Goal: Book appointment/travel/reservation: Book appointment/travel/reservation

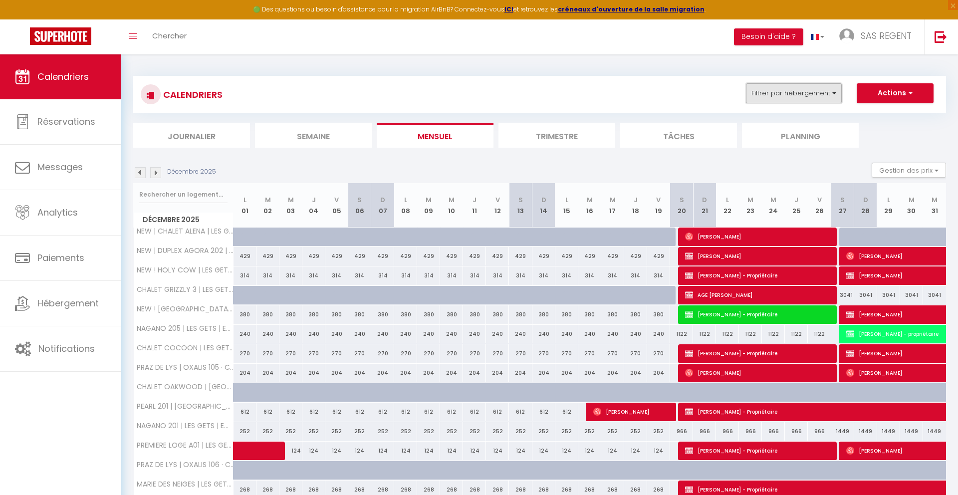
click at [811, 92] on button "Filtrer par hébergement" at bounding box center [794, 93] width 96 height 20
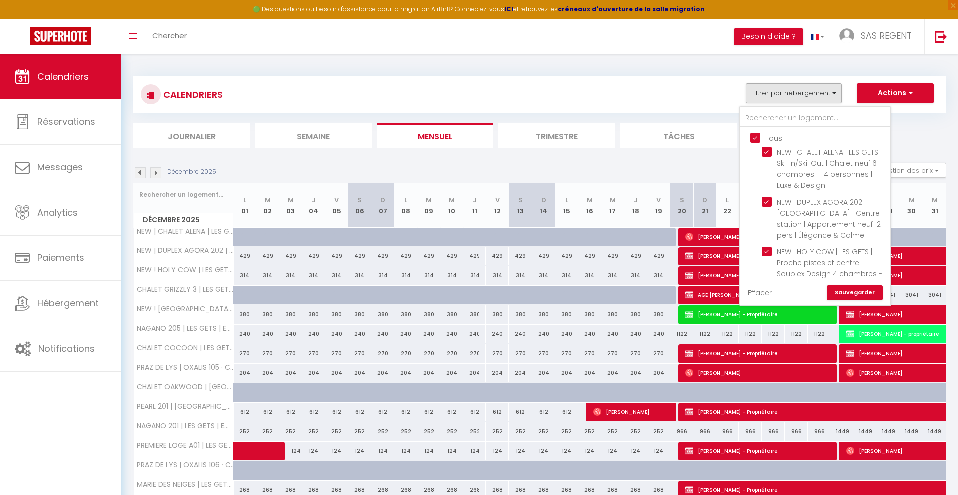
click at [753, 136] on input "Tous" at bounding box center [826, 137] width 150 height 10
checkbox input "false"
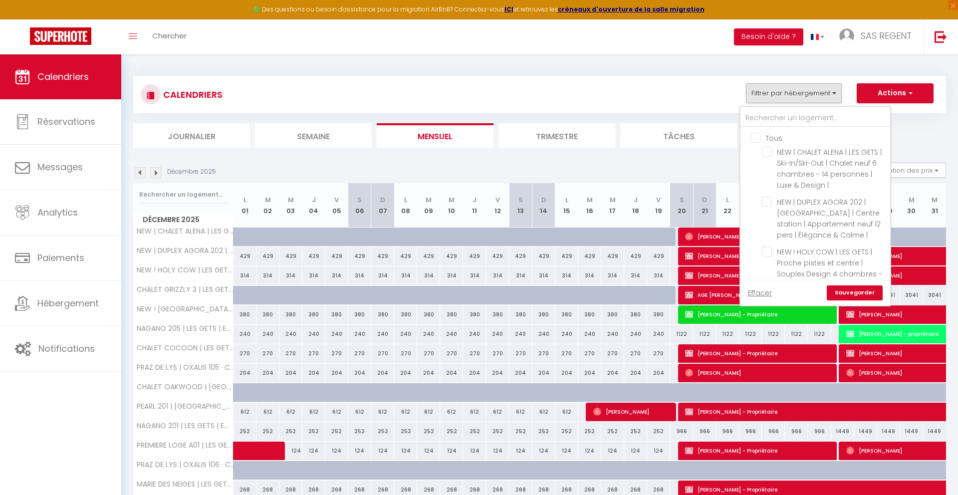
checkbox input "false"
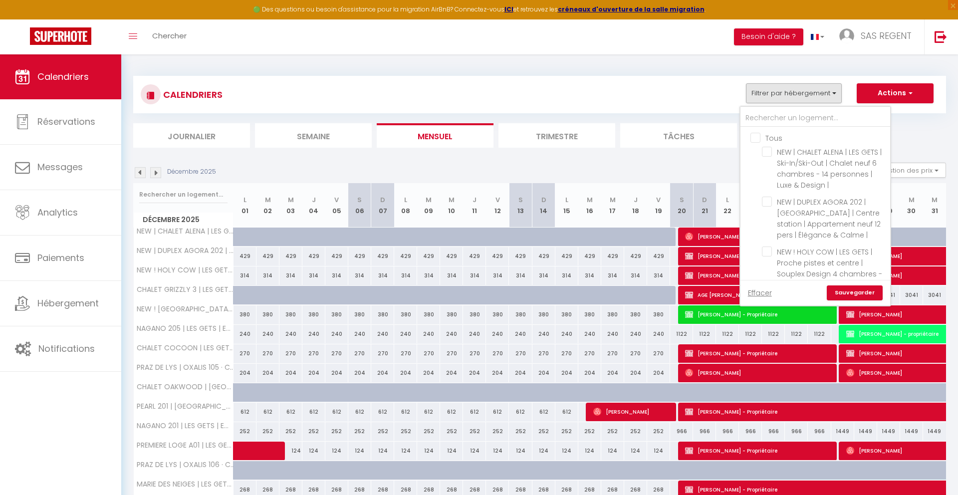
checkbox input "false"
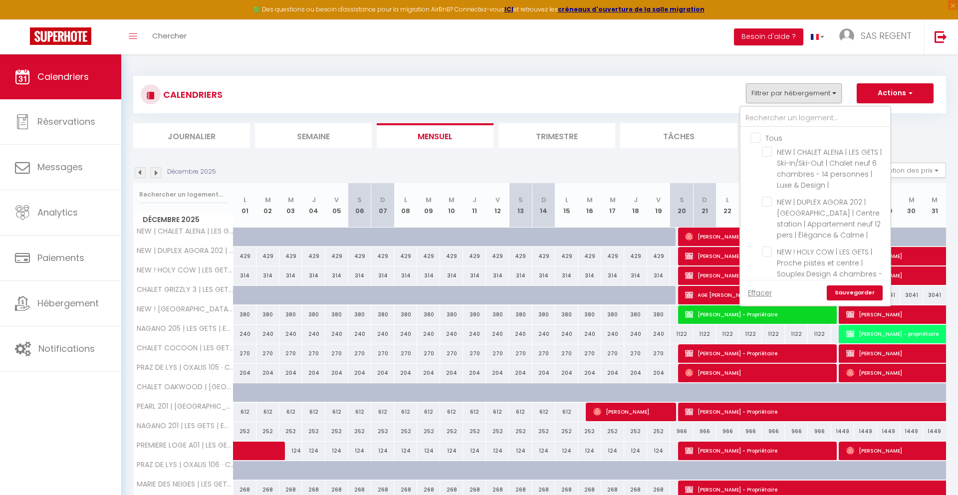
checkbox input "false"
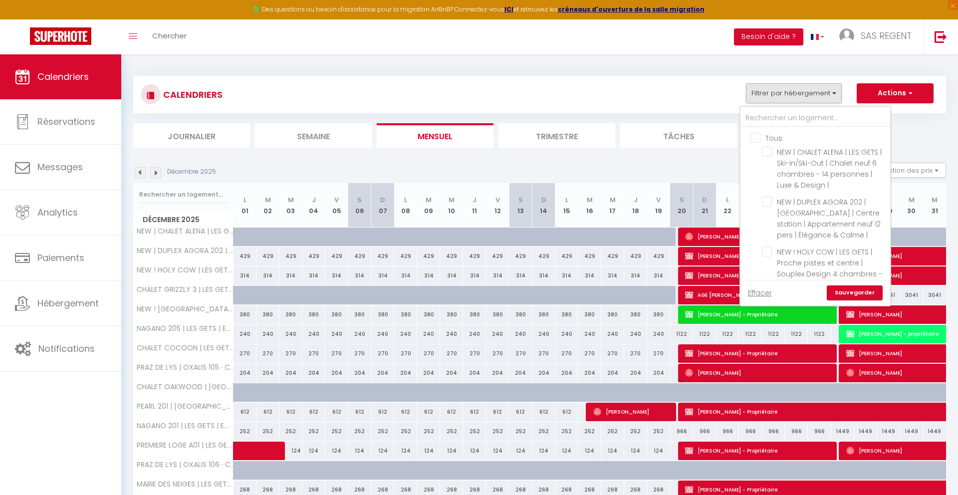
checkbox input "false"
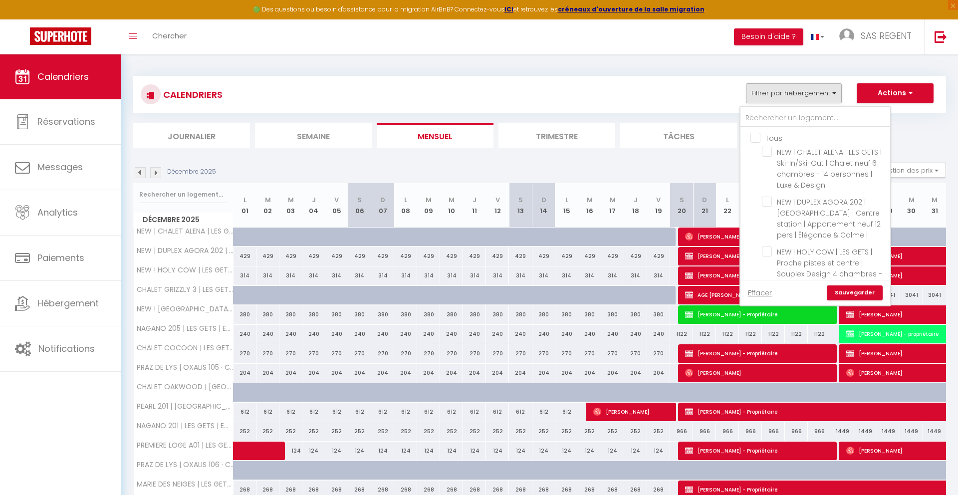
checkbox input "false"
click at [772, 112] on input "text" at bounding box center [816, 118] width 150 height 18
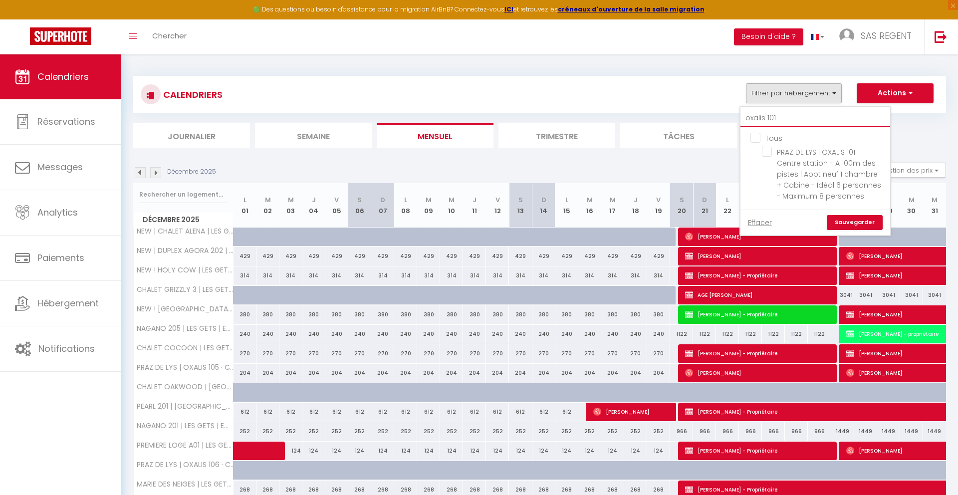
type input "oxalis 101"
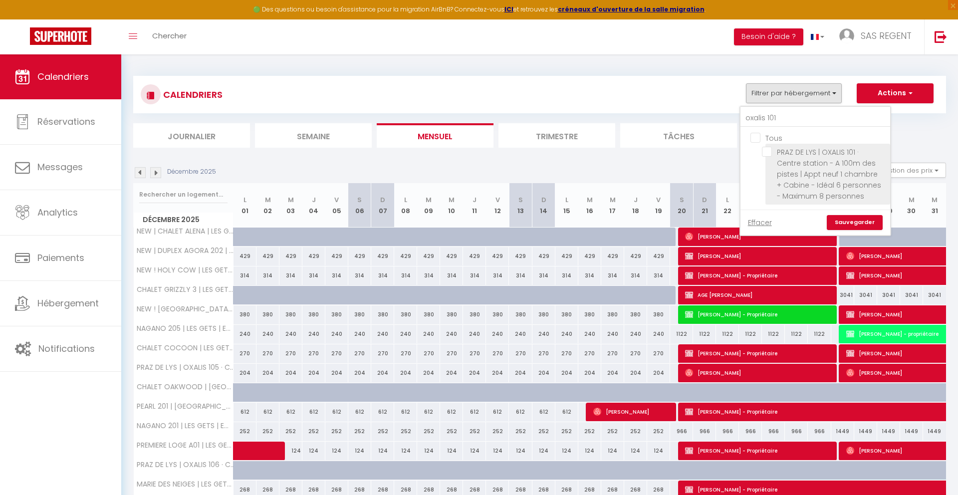
click at [772, 152] on input "PRAZ DE LYS | OXALIS 101 · Centre station - A 100m des pistes | Appt neuf 1 cha…" at bounding box center [824, 152] width 125 height 10
checkbox input "true"
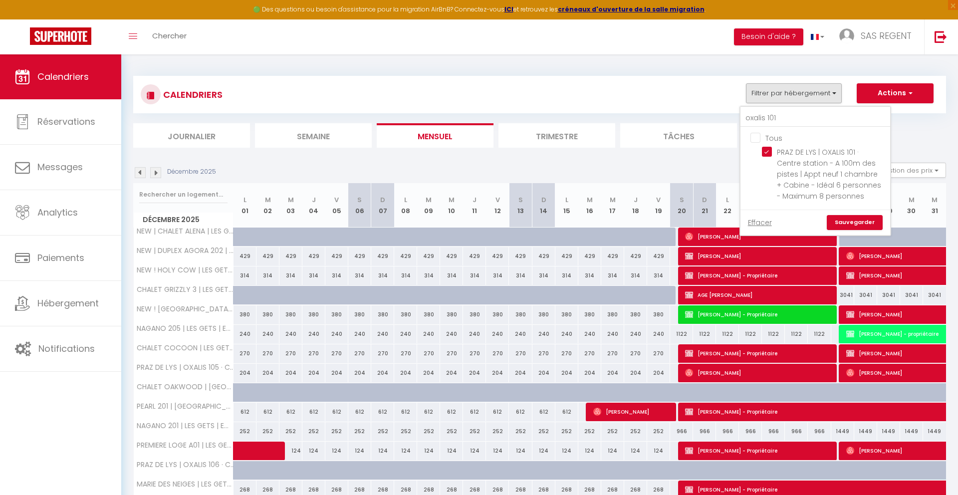
click at [865, 222] on link "Sauvegarder" at bounding box center [855, 222] width 56 height 15
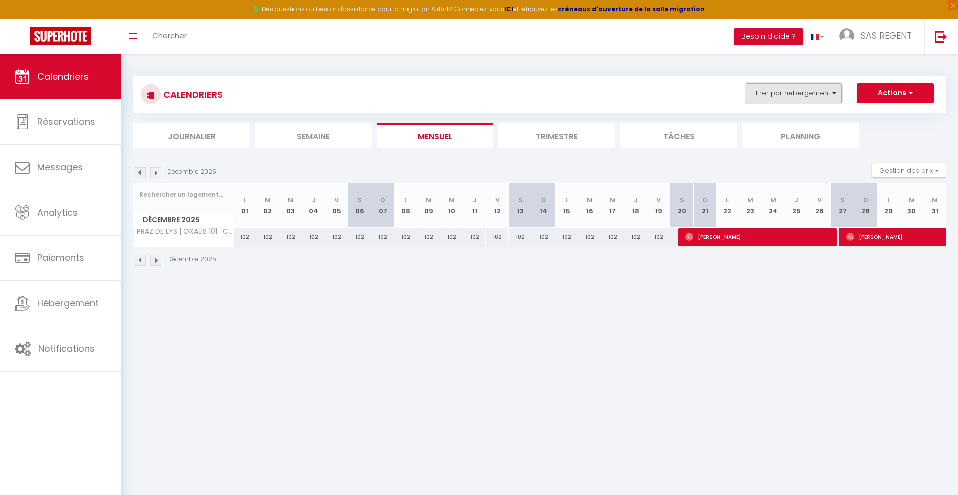
click at [785, 95] on button "Filtrer par hébergement" at bounding box center [794, 93] width 96 height 20
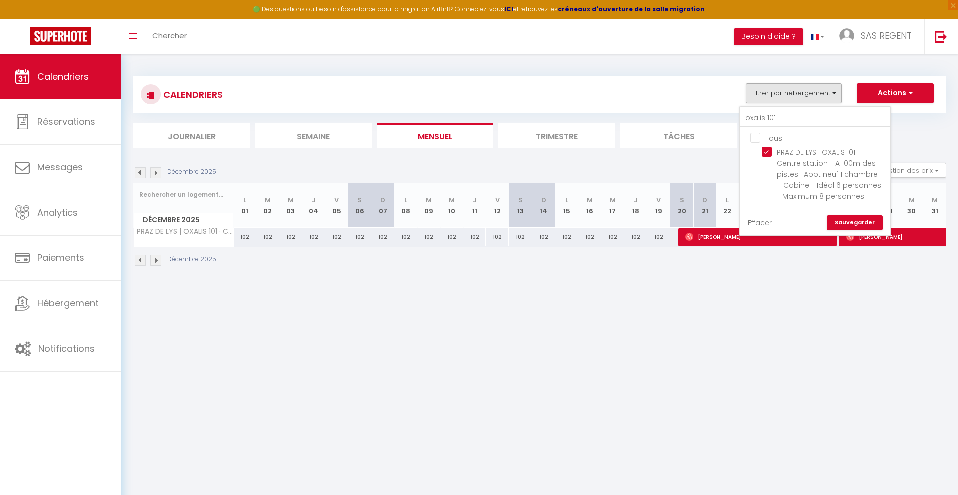
click at [597, 94] on div "CALENDRIERS Filtrer par hébergement oxalis 101 Tous PRAZ DE LYS | OXALIS 101 · …" at bounding box center [540, 94] width 798 height 22
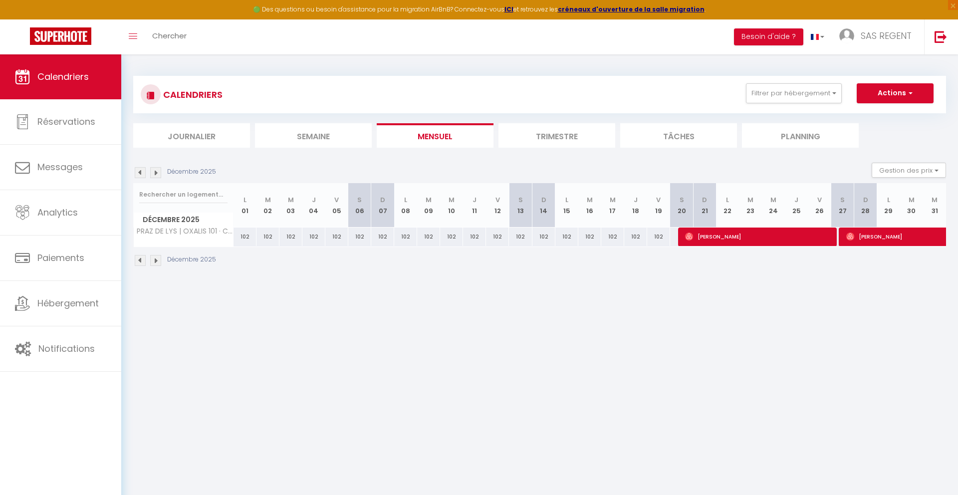
click at [158, 173] on img at bounding box center [155, 172] width 11 height 11
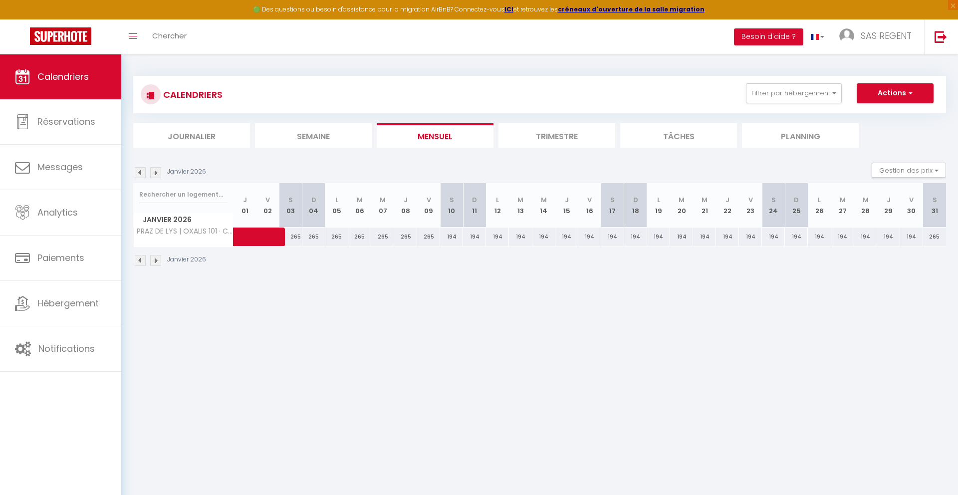
click at [158, 173] on img at bounding box center [155, 172] width 11 height 11
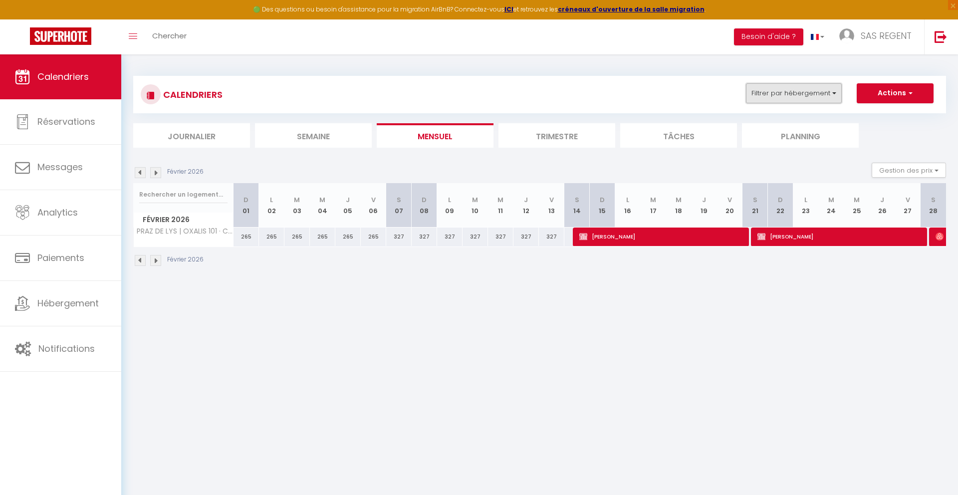
click at [785, 96] on button "Filtrer par hébergement" at bounding box center [794, 93] width 96 height 20
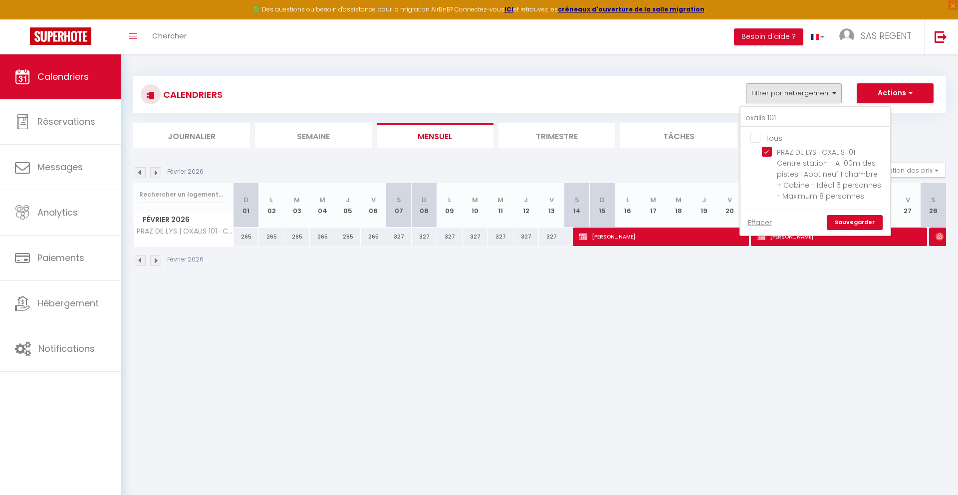
click at [763, 137] on input "Tous" at bounding box center [826, 137] width 150 height 10
checkbox input "true"
click at [784, 119] on input "oxalis 101" at bounding box center [816, 118] width 150 height 18
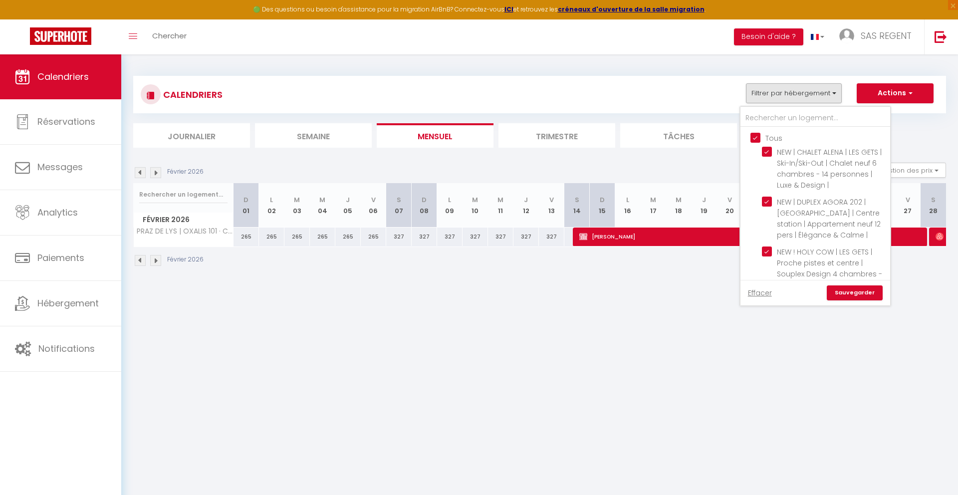
click at [853, 294] on link "Sauvegarder" at bounding box center [855, 293] width 56 height 15
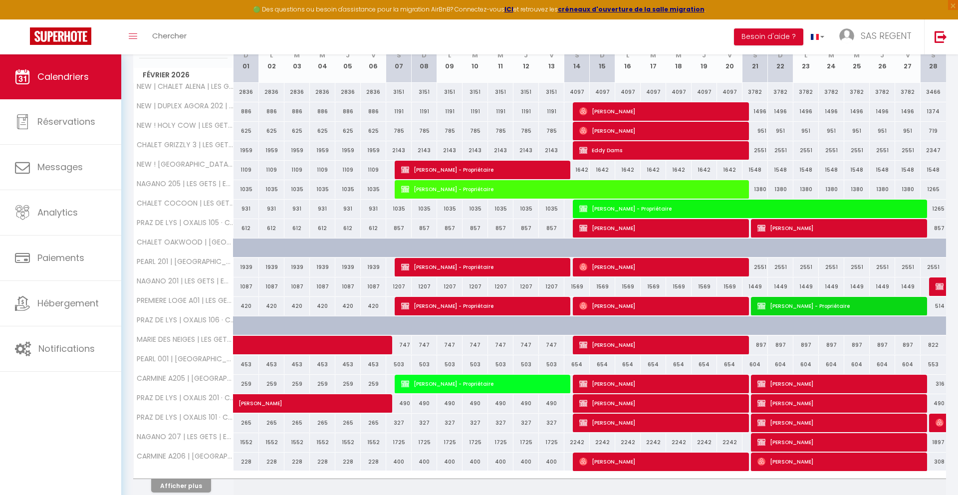
scroll to position [188, 0]
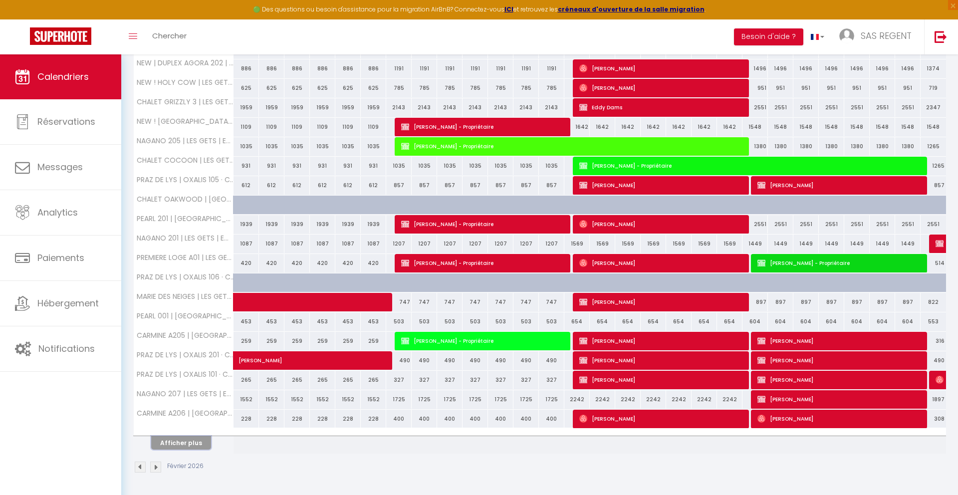
click at [191, 440] on button "Afficher plus" at bounding box center [181, 442] width 60 height 13
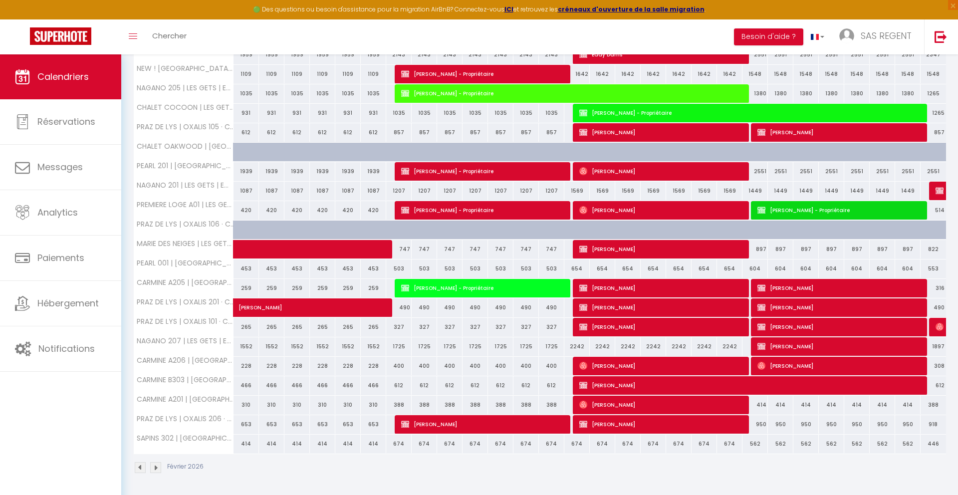
scroll to position [0, 0]
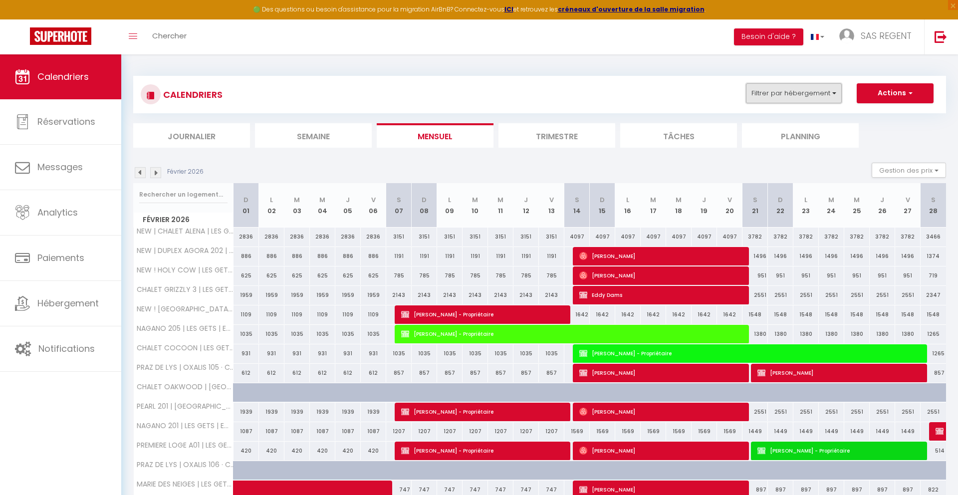
click at [800, 93] on button "Filtrer par hébergement" at bounding box center [794, 93] width 96 height 20
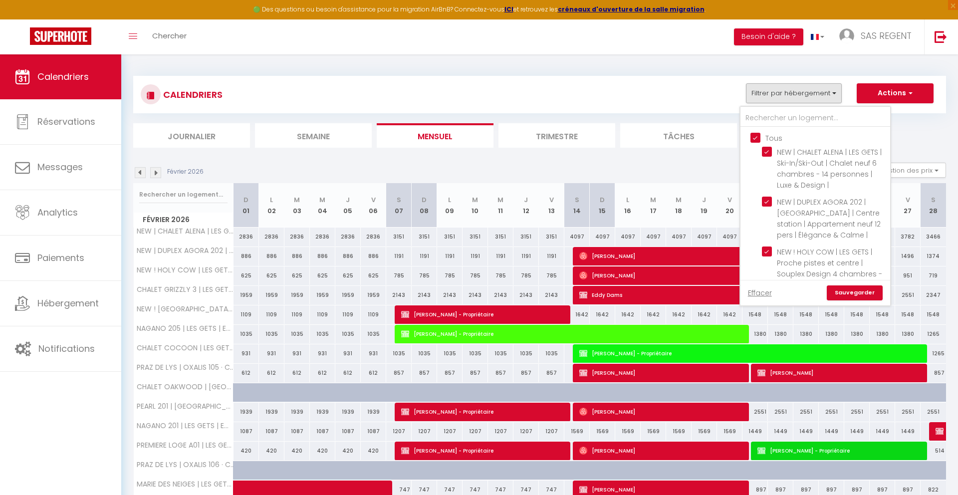
drag, startPoint x: 761, startPoint y: 135, endPoint x: 762, endPoint y: 126, distance: 8.5
click at [761, 135] on input "Tous" at bounding box center [826, 137] width 150 height 10
checkbox input "false"
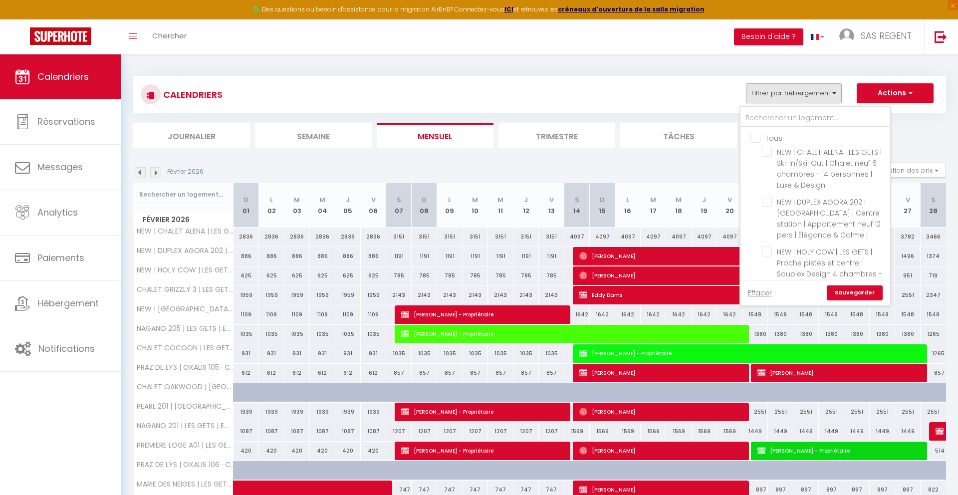
checkbox input "false"
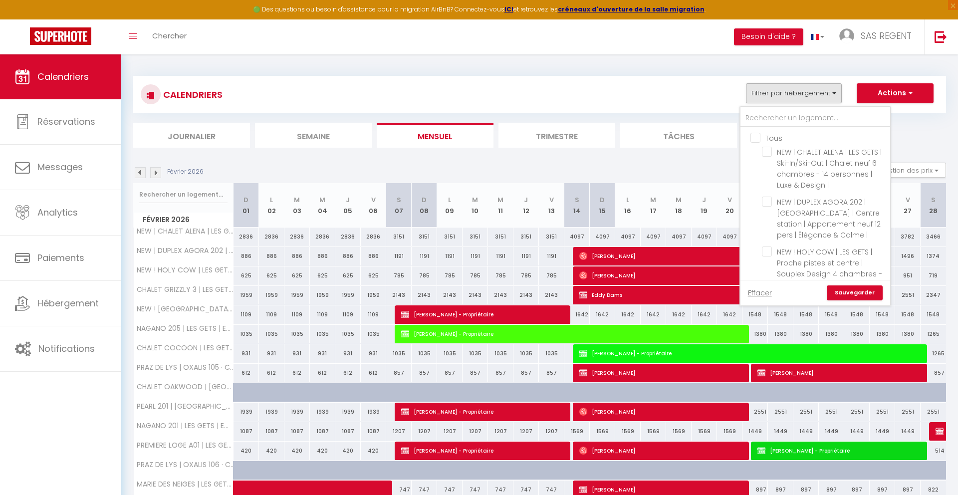
checkbox input "false"
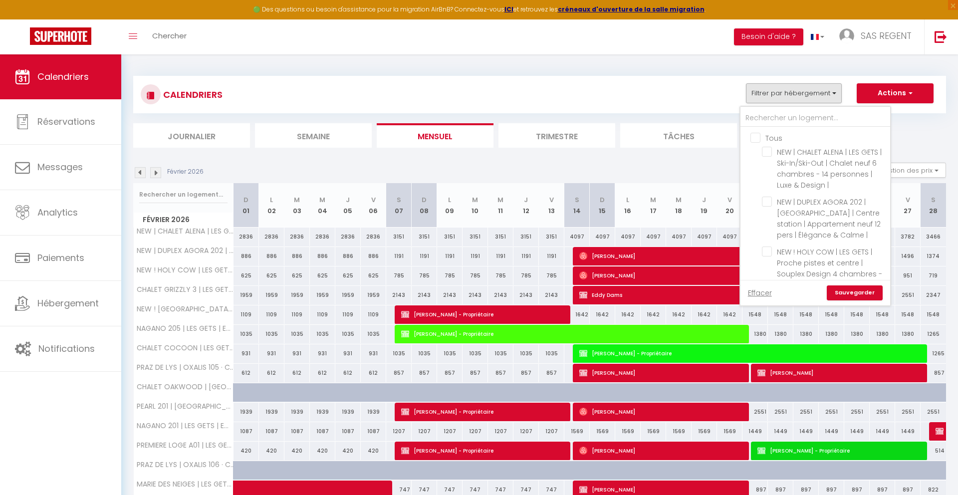
checkbox input "false"
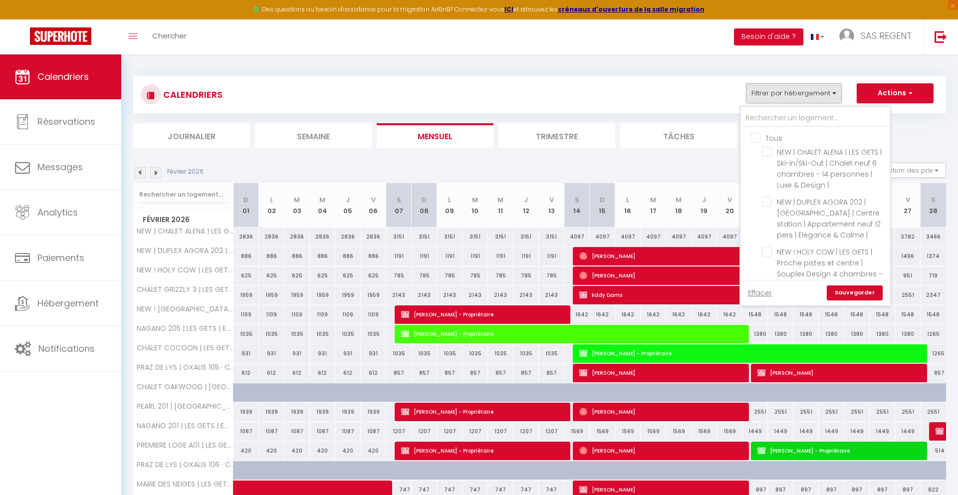
checkbox input "false"
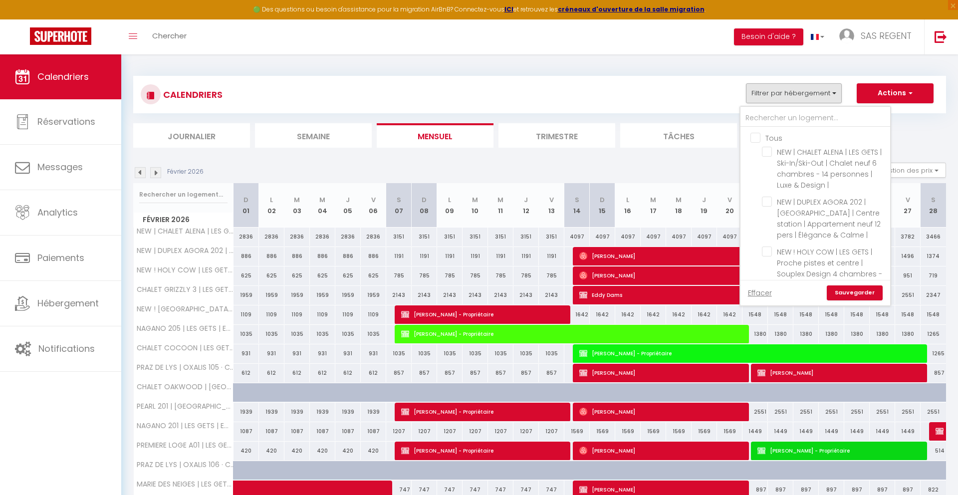
checkbox input "false"
click at [762, 120] on input "text" at bounding box center [816, 118] width 150 height 18
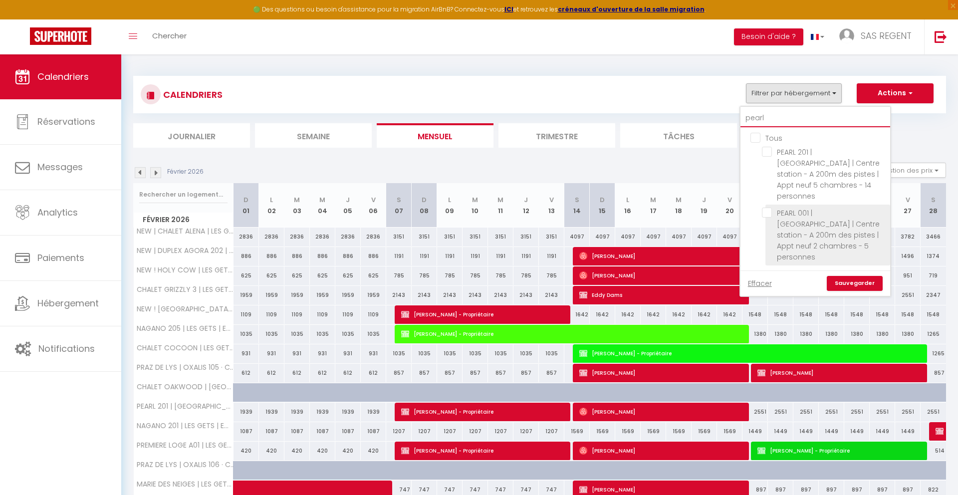
type input "pearl"
click at [764, 208] on input "PEARL 001 | [GEOGRAPHIC_DATA] | Centre station - A 200m des pistes | Appt neuf …" at bounding box center [824, 213] width 125 height 10
checkbox input "true"
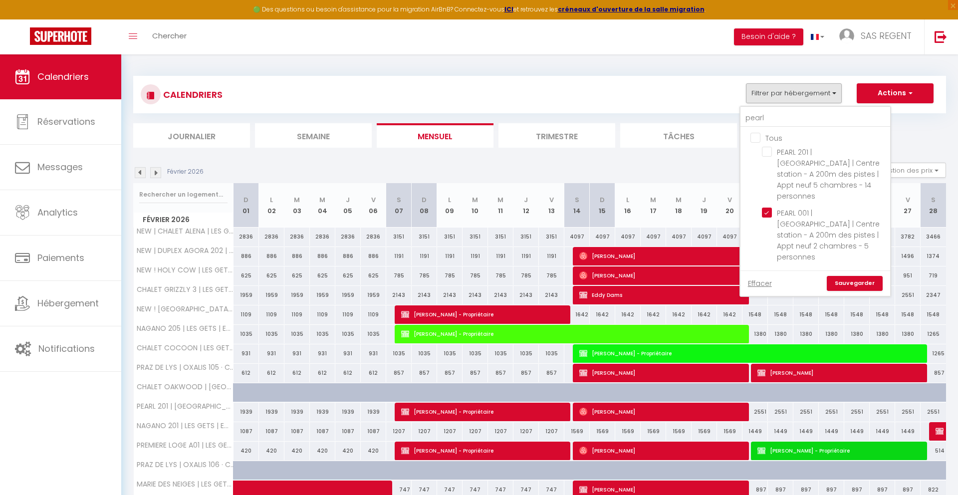
click at [843, 276] on link "Sauvegarder" at bounding box center [855, 283] width 56 height 15
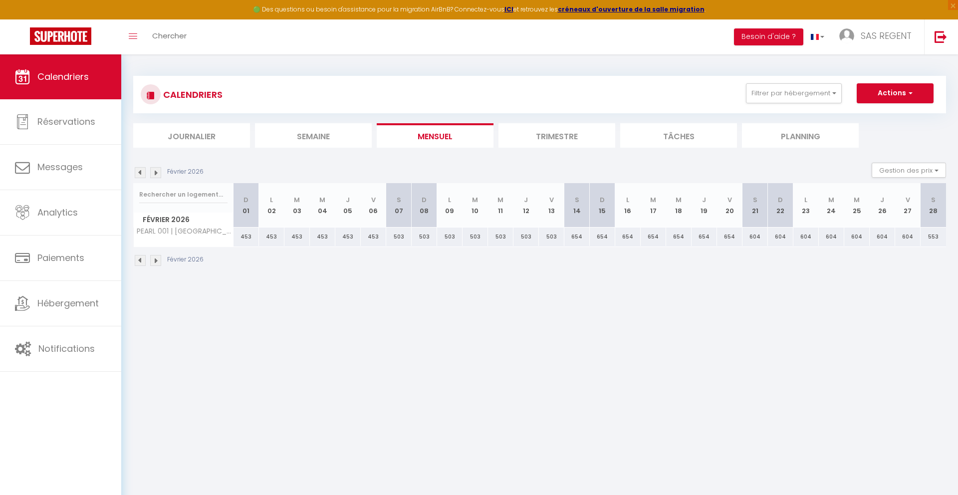
click at [141, 174] on img at bounding box center [140, 172] width 11 height 11
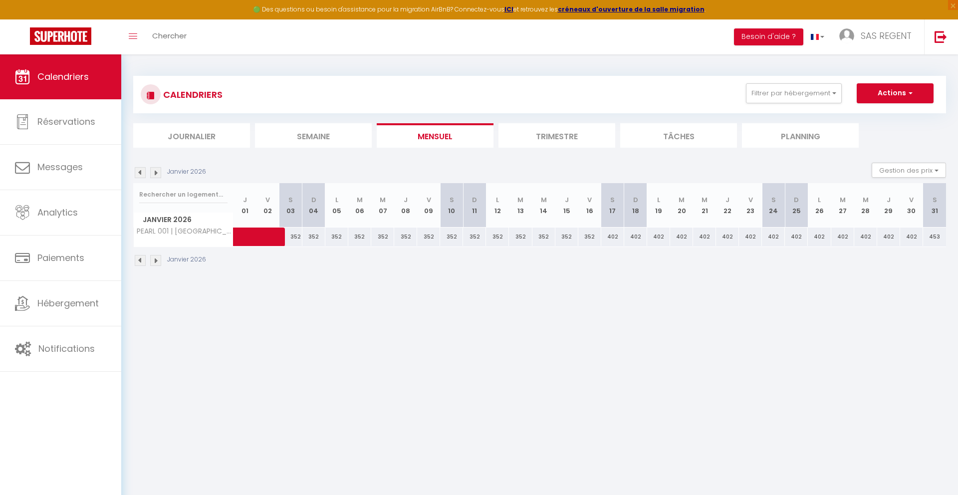
click at [141, 174] on img at bounding box center [140, 172] width 11 height 11
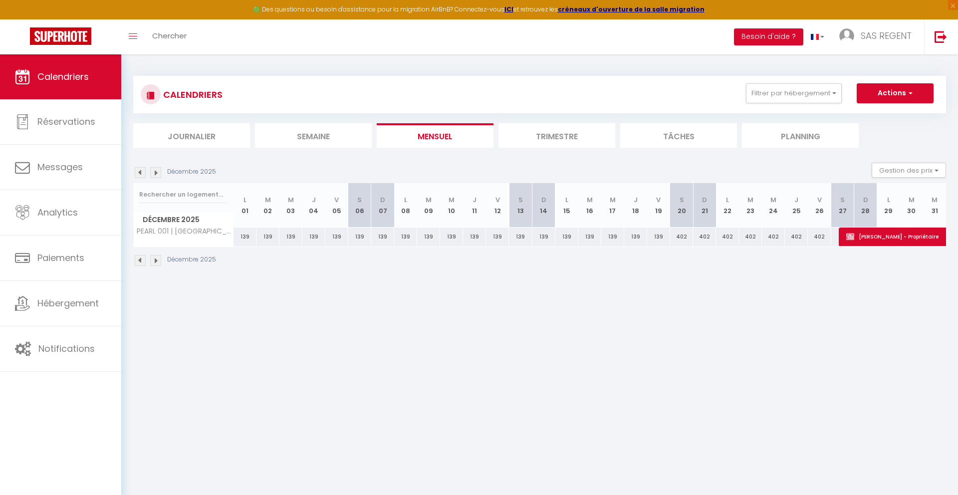
click at [157, 173] on img at bounding box center [155, 172] width 11 height 11
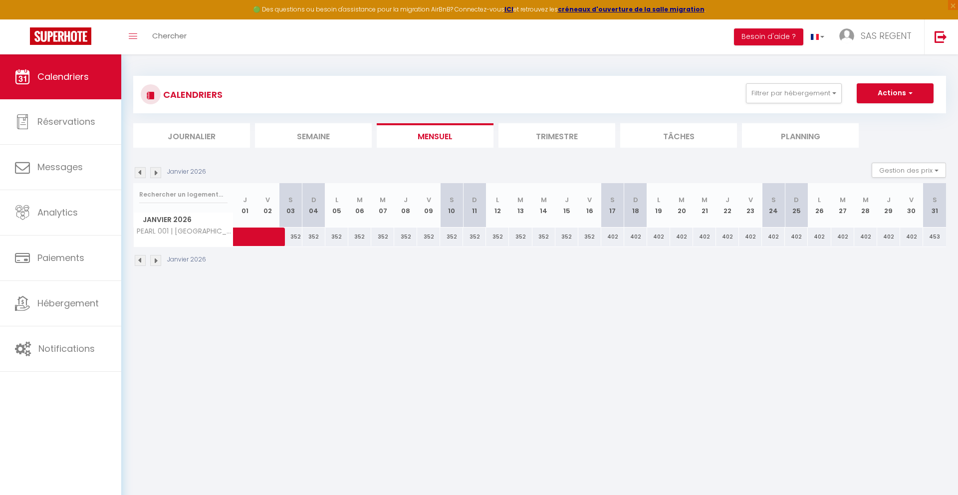
click at [156, 172] on img at bounding box center [155, 172] width 11 height 11
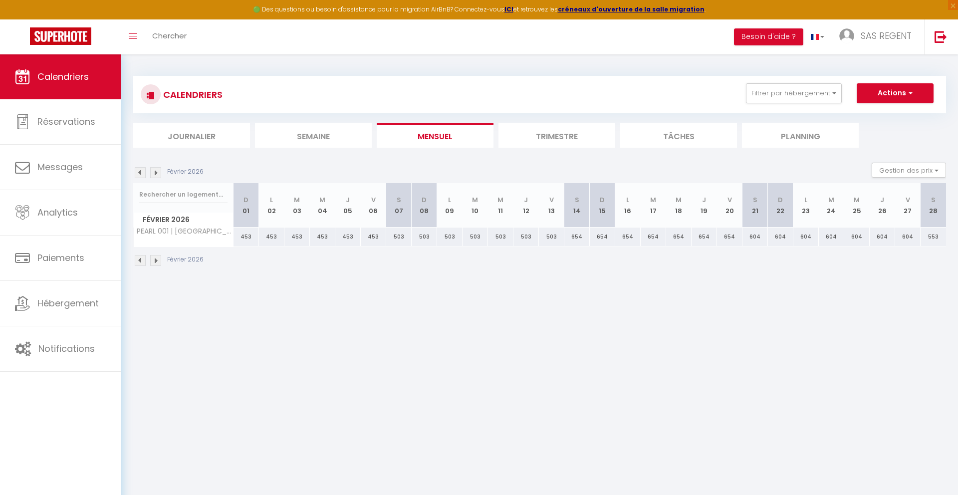
click at [578, 235] on div "654" at bounding box center [577, 237] width 25 height 18
type input "654"
type input "[DATE]"
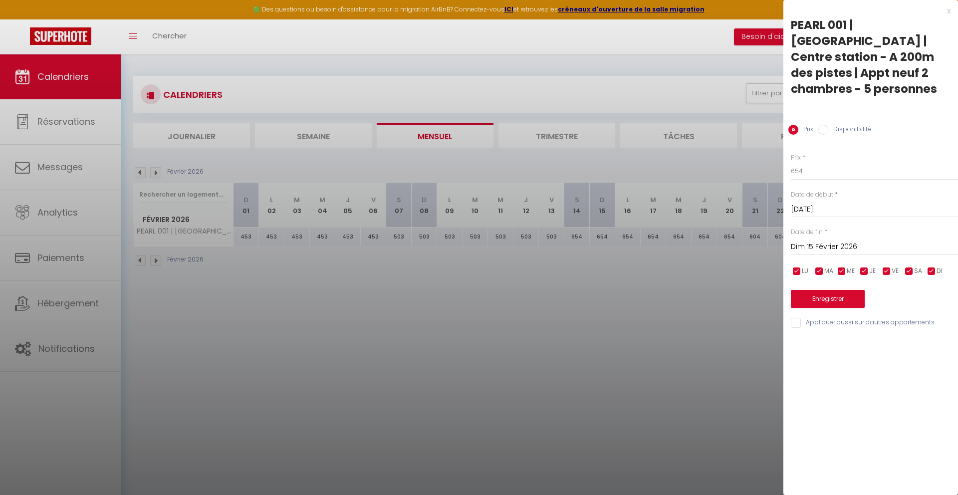
click at [848, 241] on input "Dim 15 Février 2026" at bounding box center [874, 247] width 167 height 13
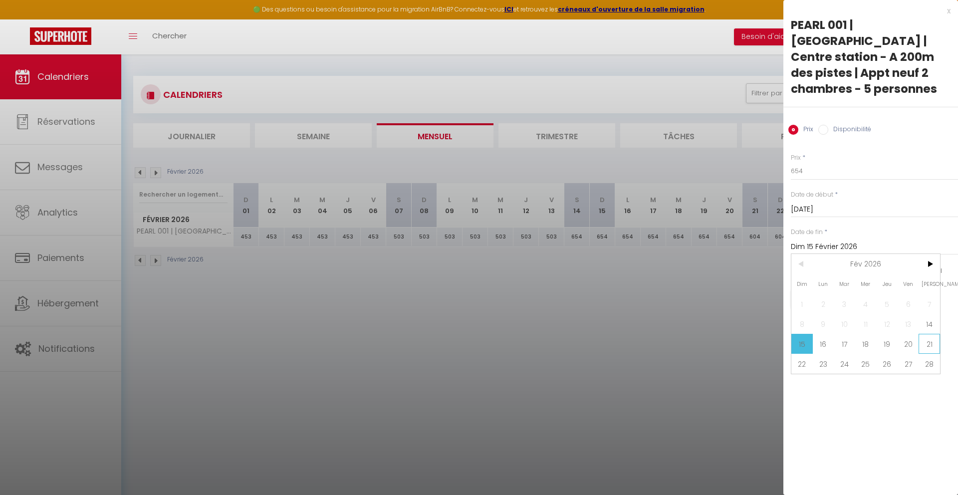
click at [930, 334] on span "21" at bounding box center [929, 344] width 21 height 20
type input "[DATE]"
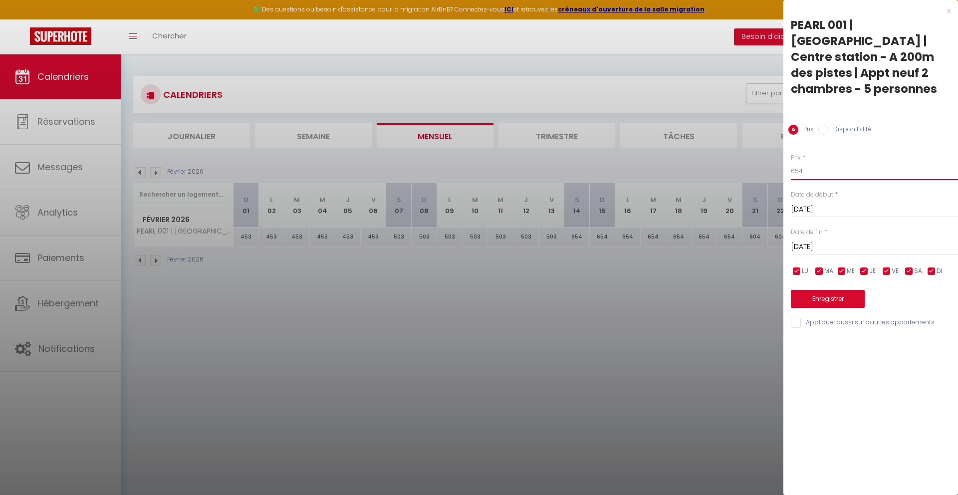
click at [815, 162] on input "654" at bounding box center [874, 171] width 167 height 18
click at [634, 313] on div at bounding box center [479, 247] width 958 height 495
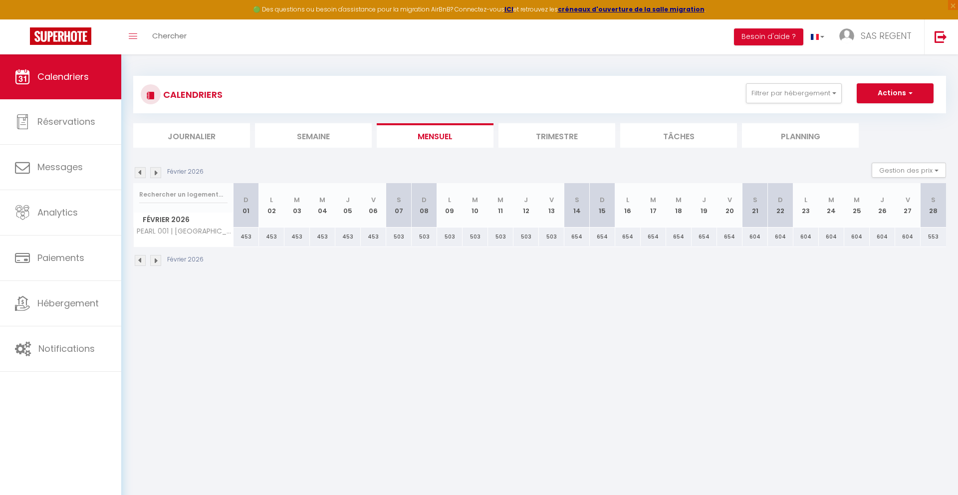
click at [138, 174] on img at bounding box center [140, 172] width 11 height 11
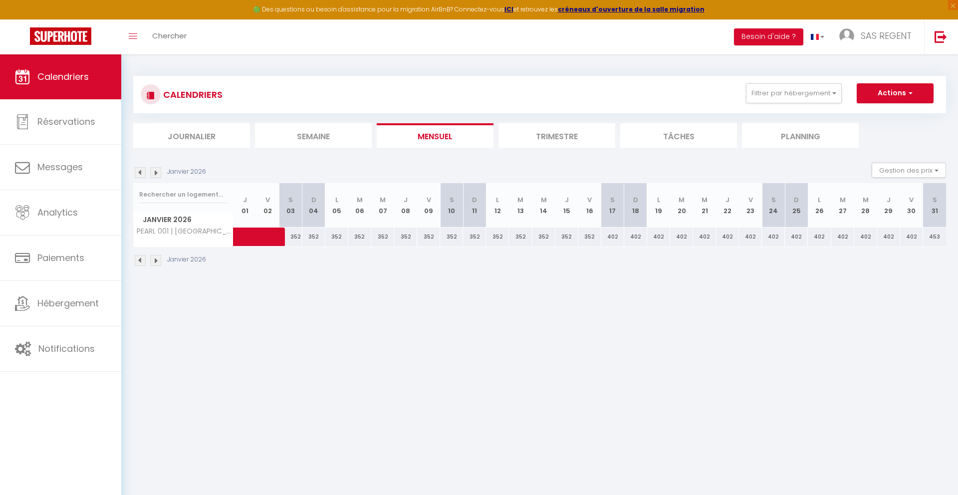
click at [138, 174] on img at bounding box center [140, 172] width 11 height 11
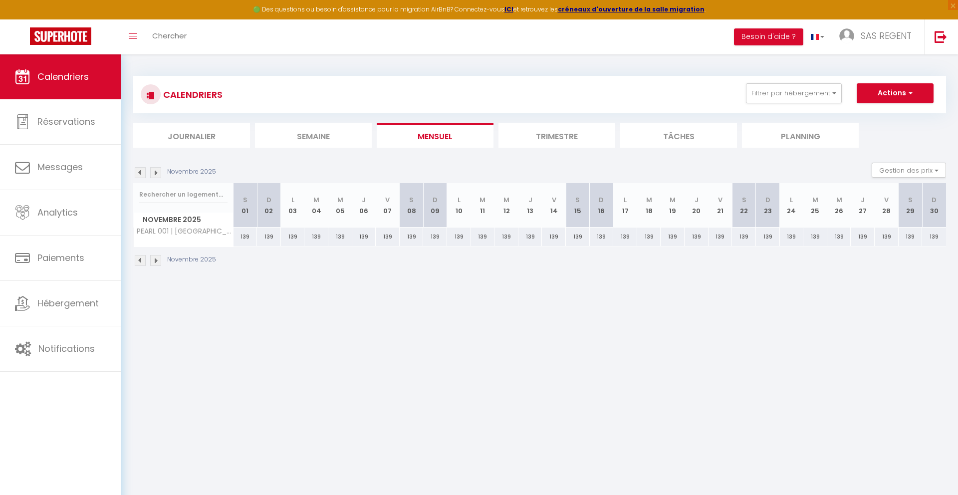
click at [138, 174] on img at bounding box center [140, 172] width 11 height 11
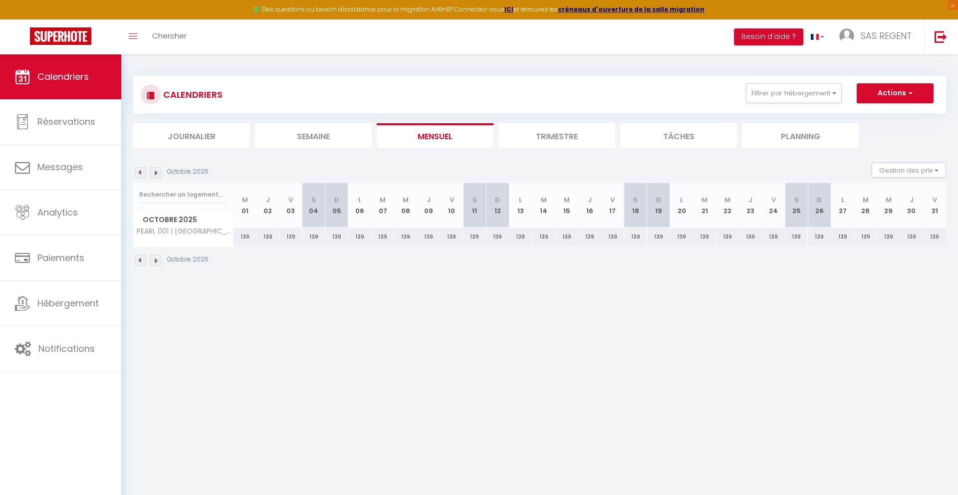
click at [138, 174] on img at bounding box center [140, 172] width 11 height 11
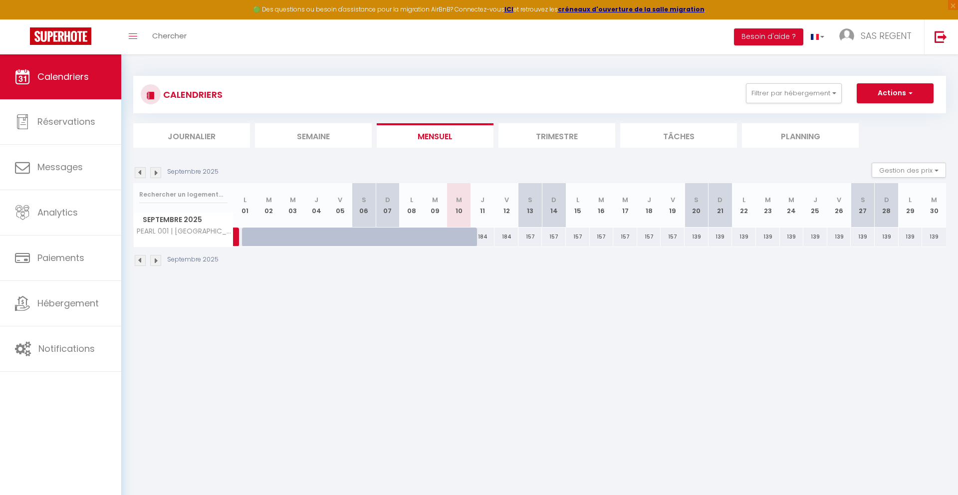
click at [138, 174] on img at bounding box center [140, 172] width 11 height 11
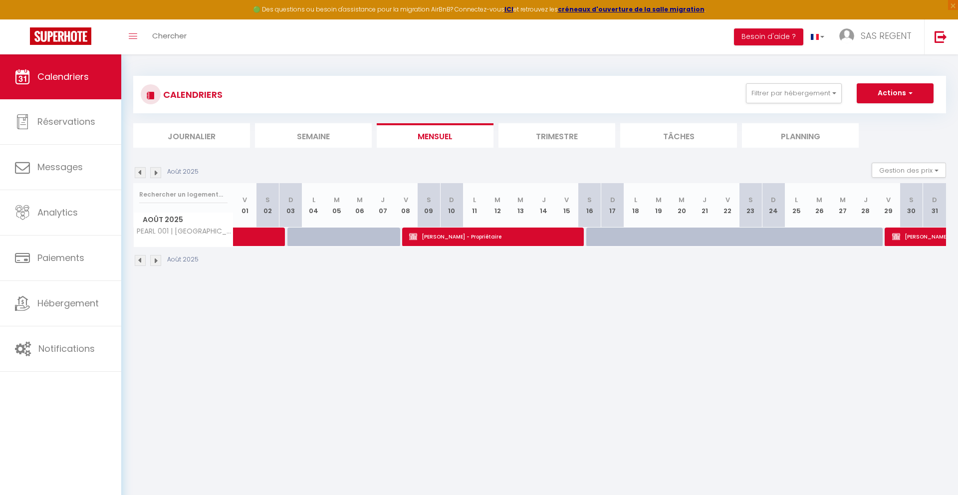
click at [138, 174] on img at bounding box center [140, 172] width 11 height 11
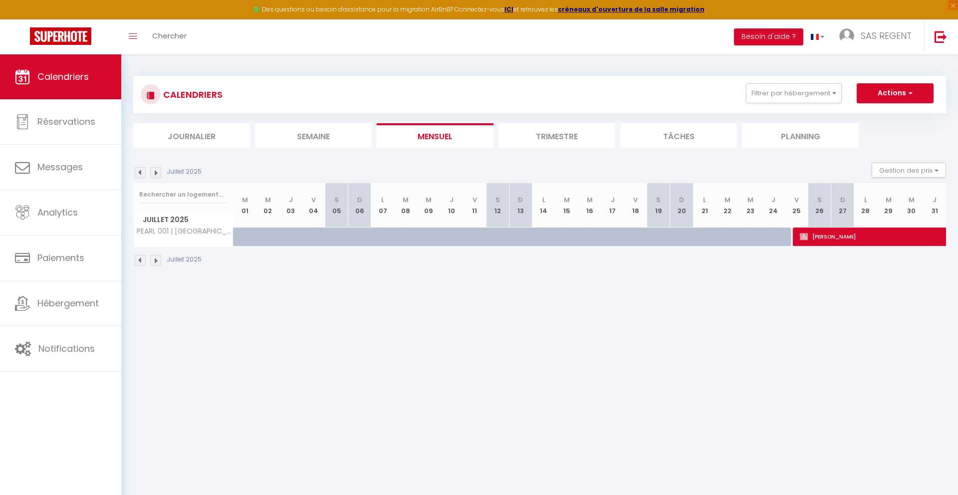
click at [138, 174] on img at bounding box center [140, 172] width 11 height 11
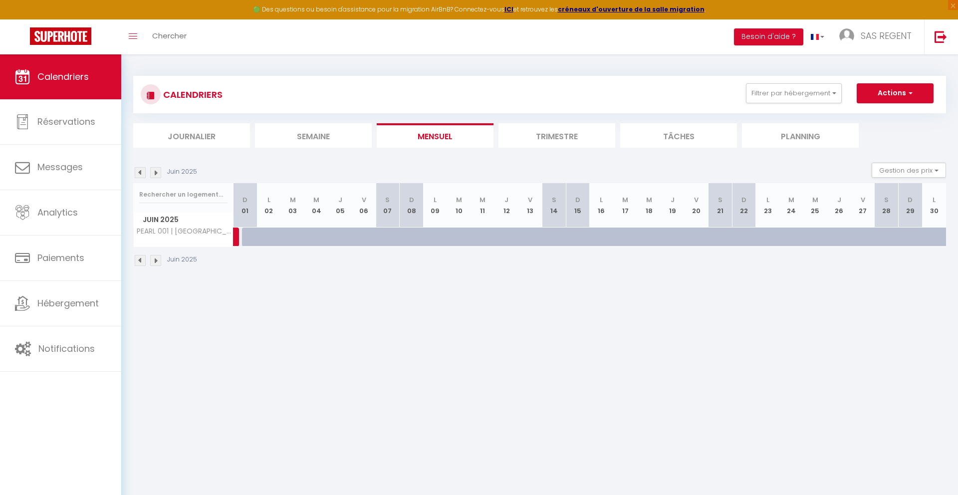
click at [138, 174] on img at bounding box center [140, 172] width 11 height 11
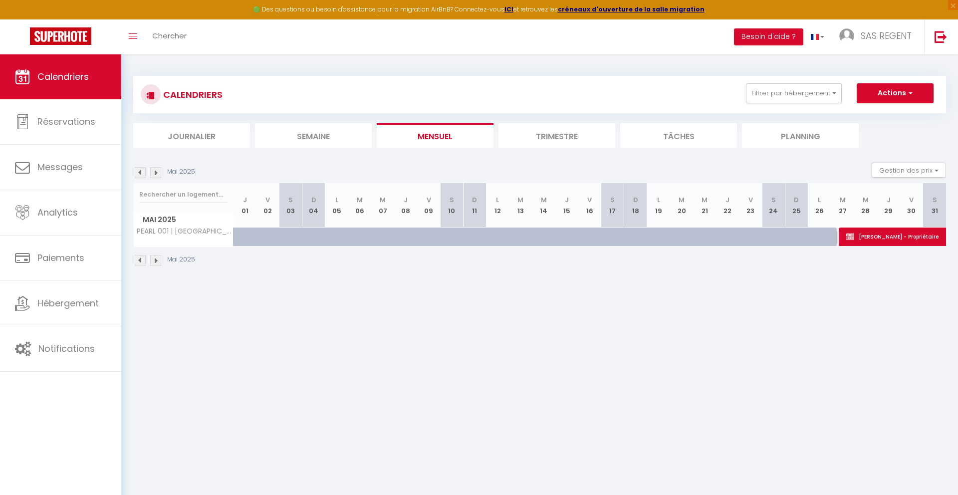
click at [138, 174] on img at bounding box center [140, 172] width 11 height 11
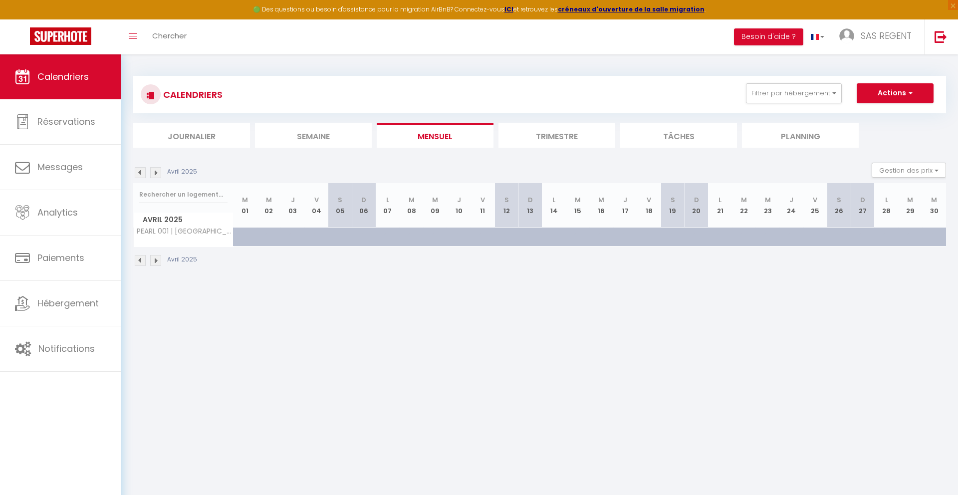
click at [138, 174] on img at bounding box center [140, 172] width 11 height 11
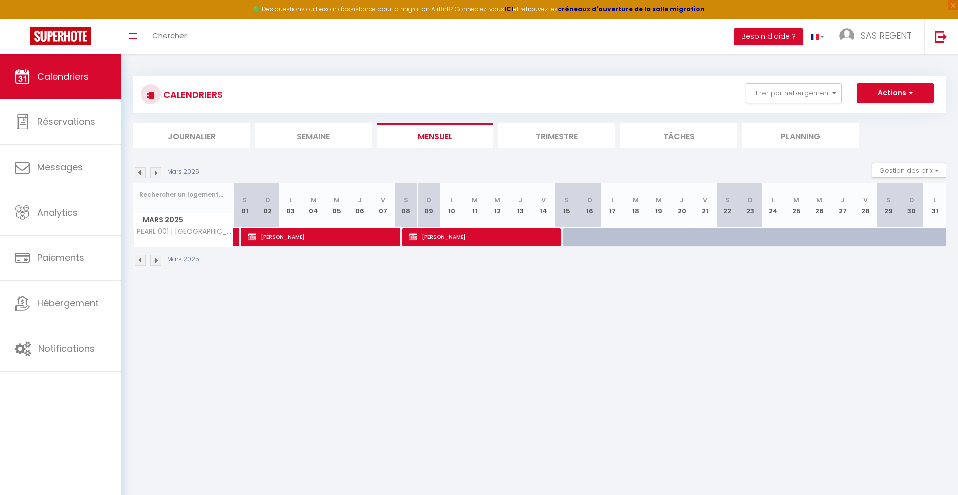
click at [140, 174] on img at bounding box center [140, 172] width 11 height 11
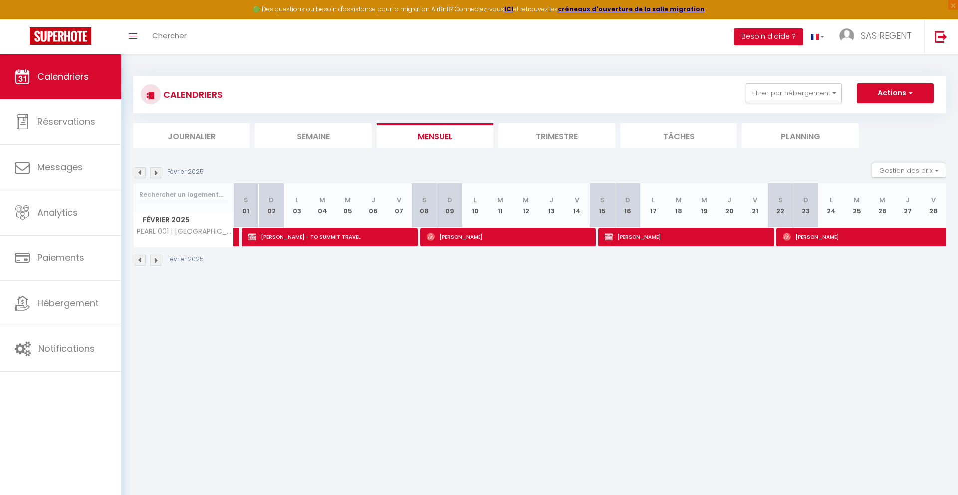
click at [140, 172] on img at bounding box center [140, 172] width 11 height 11
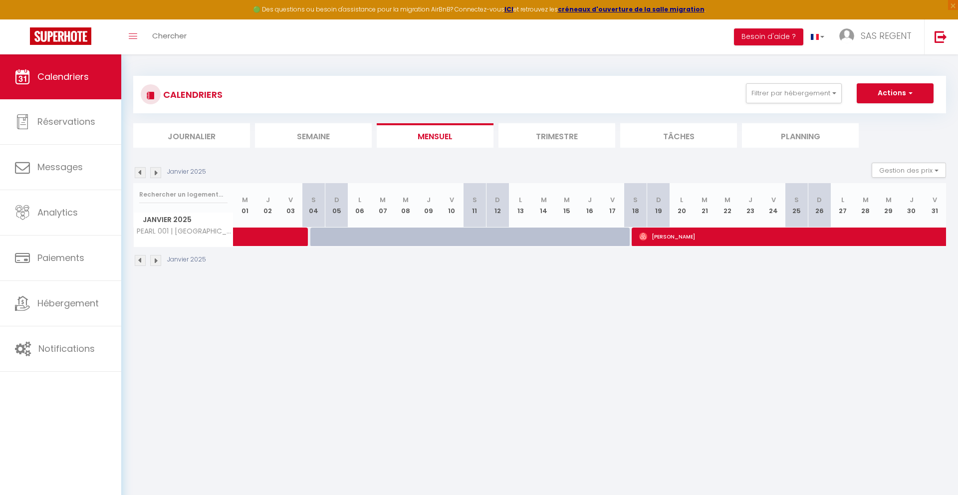
click at [140, 172] on img at bounding box center [140, 172] width 11 height 11
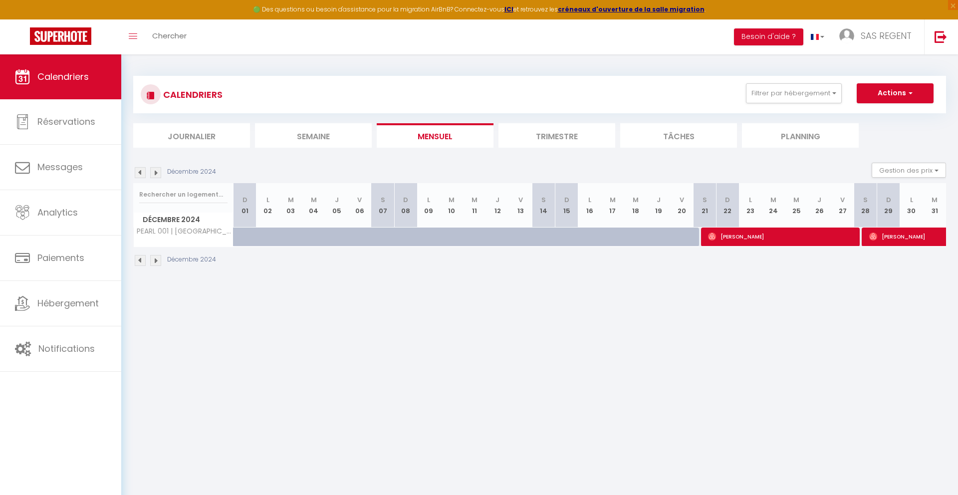
click at [161, 172] on img at bounding box center [155, 172] width 11 height 11
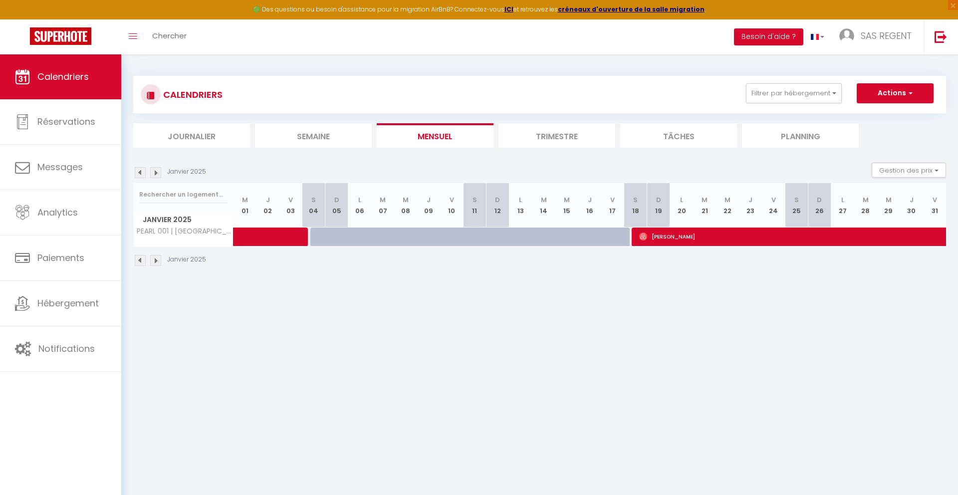
click at [161, 172] on img at bounding box center [155, 172] width 11 height 11
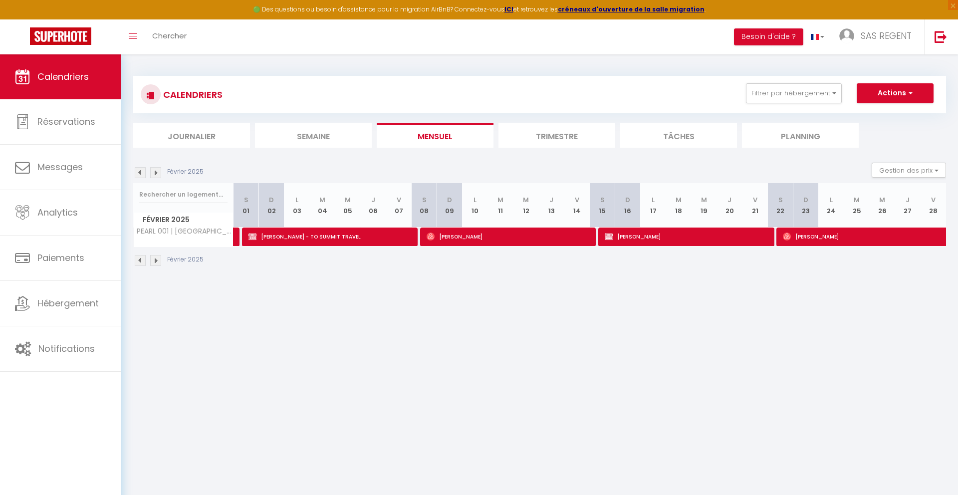
click at [160, 172] on img at bounding box center [155, 172] width 11 height 11
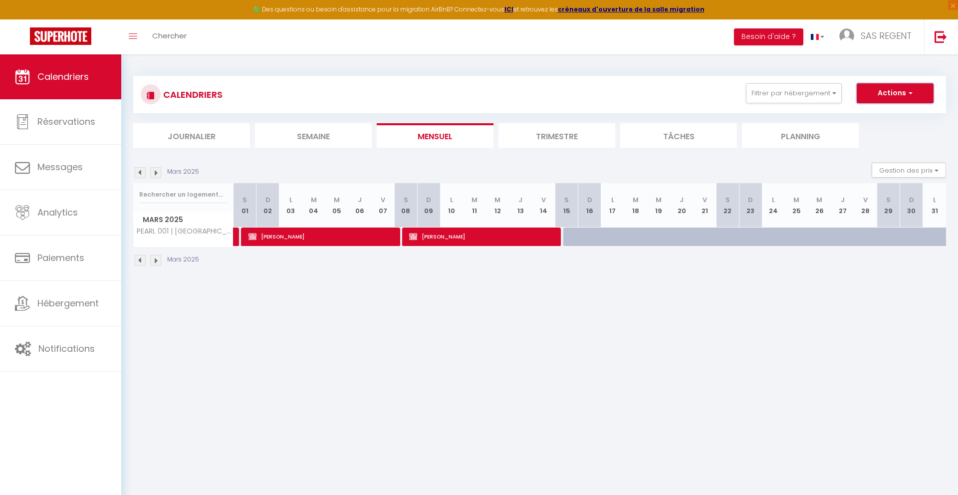
click at [891, 93] on button "Actions" at bounding box center [895, 93] width 77 height 20
click at [873, 113] on link "Nouvelle réservation" at bounding box center [885, 116] width 87 height 15
select select
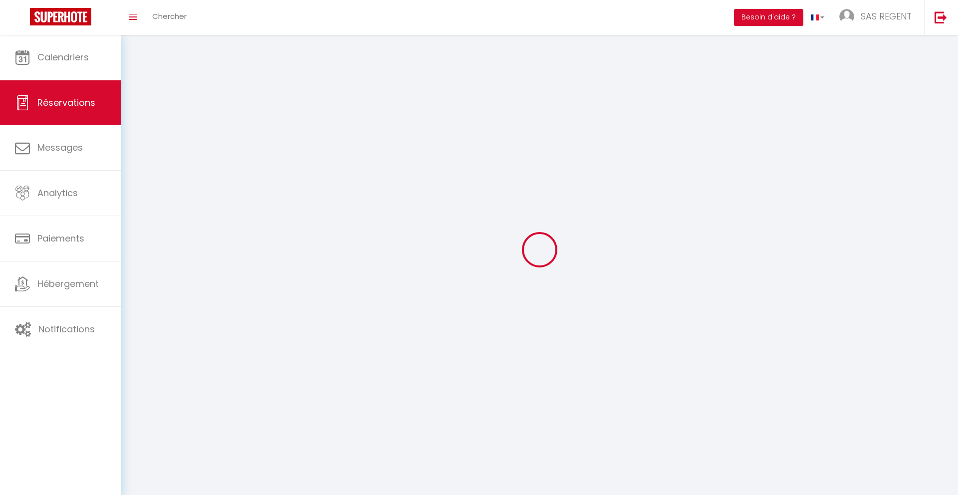
select select
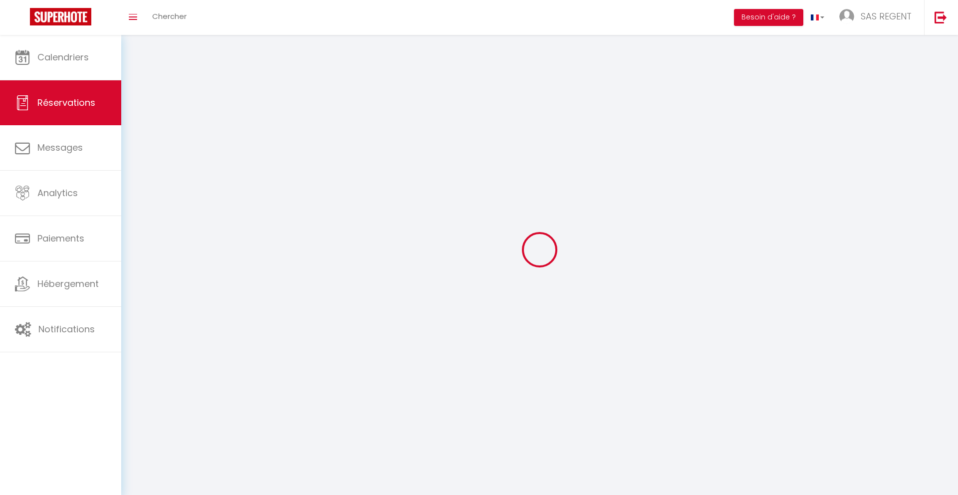
select select
checkbox input "false"
select select
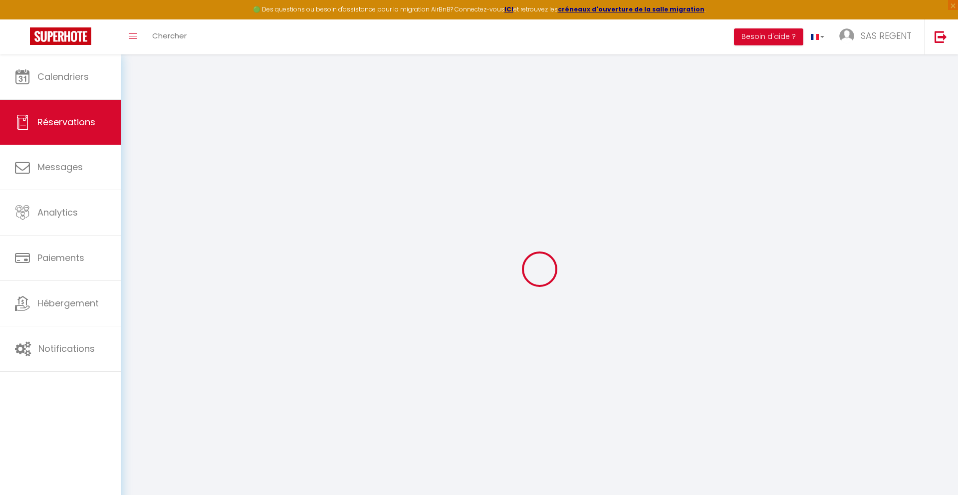
select select
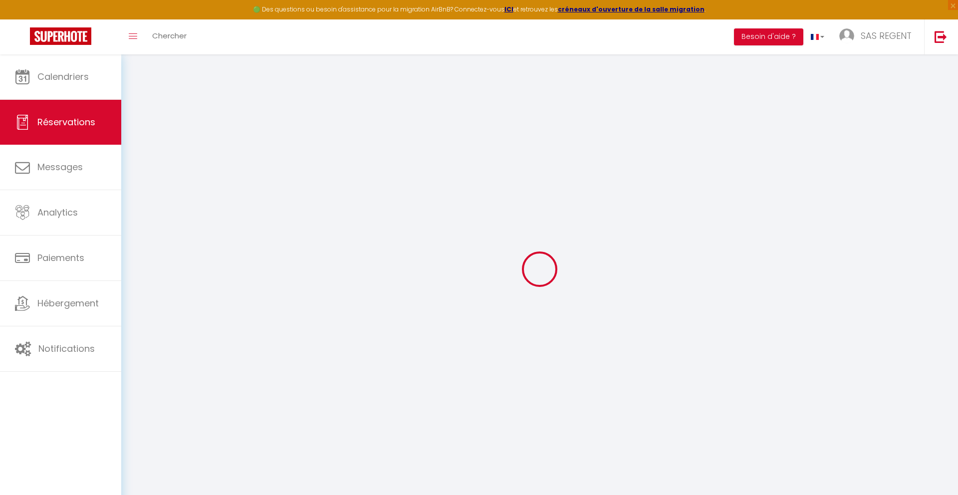
select select
checkbox input "false"
select select
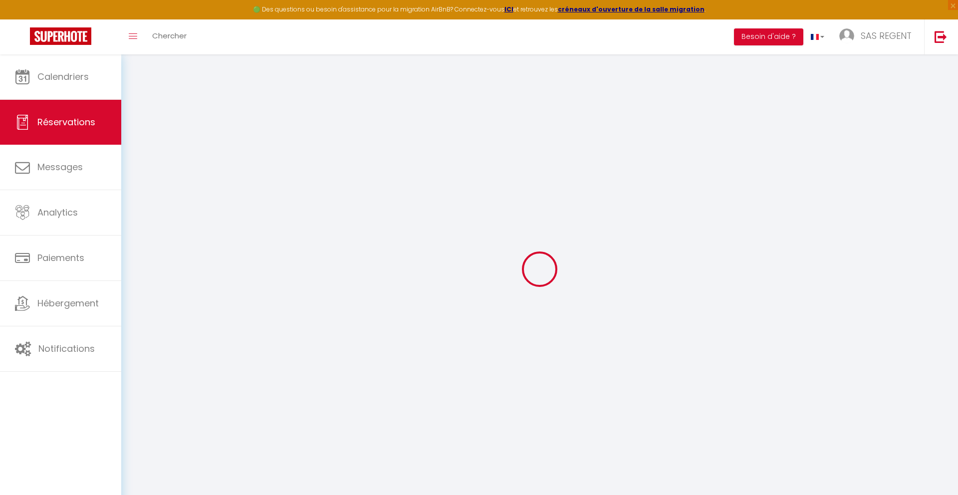
select select
checkbox input "false"
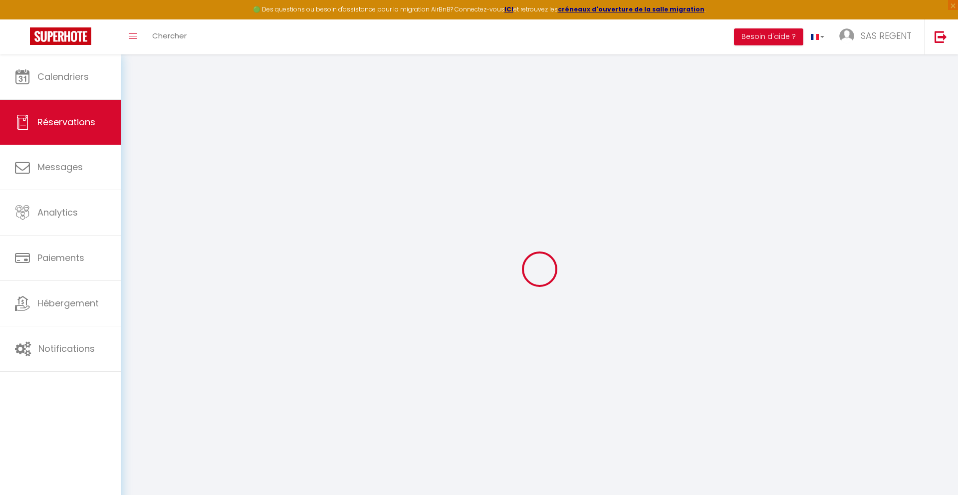
select select
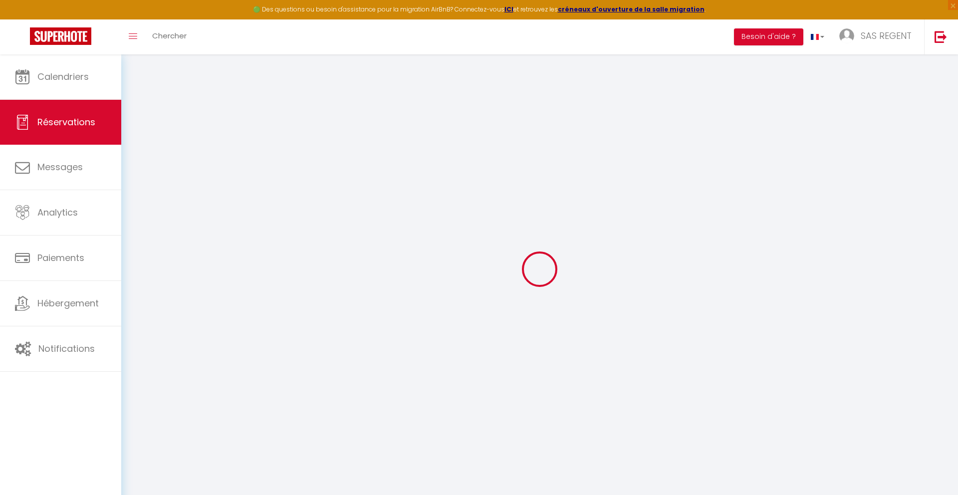
select select
checkbox input "false"
select select
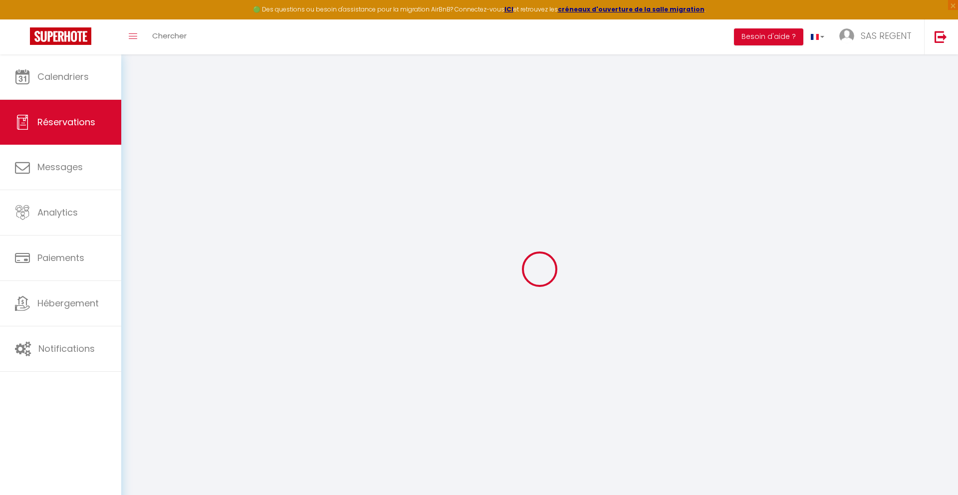
select select
checkbox input "false"
select select
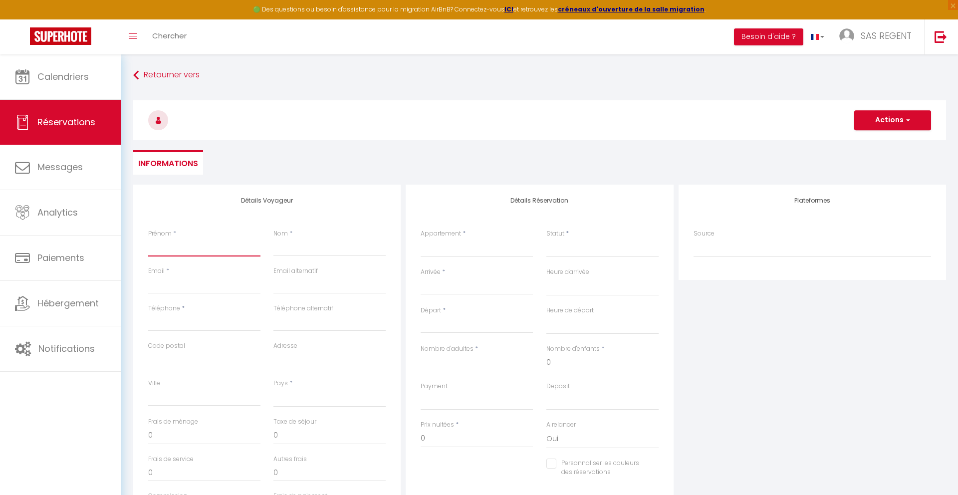
click at [168, 248] on input "Prénom" at bounding box center [204, 248] width 112 height 18
type input "J"
select select
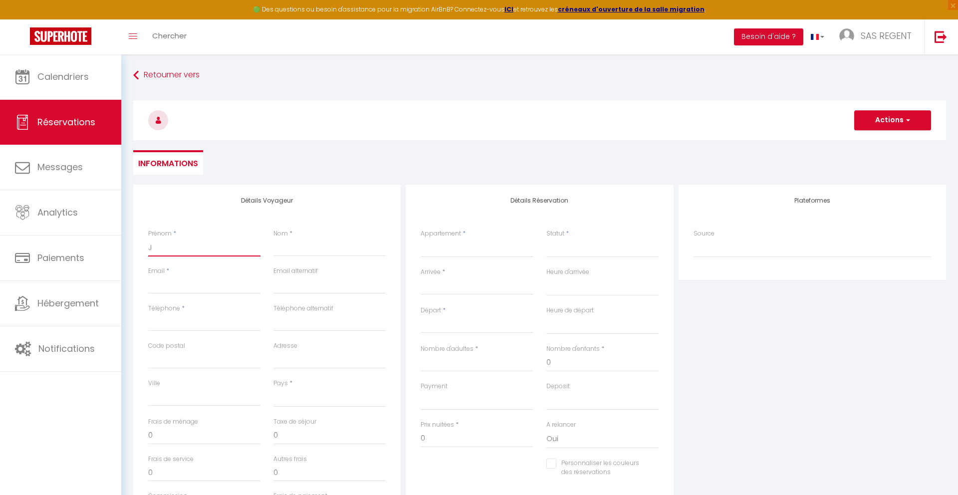
select select
checkbox input "false"
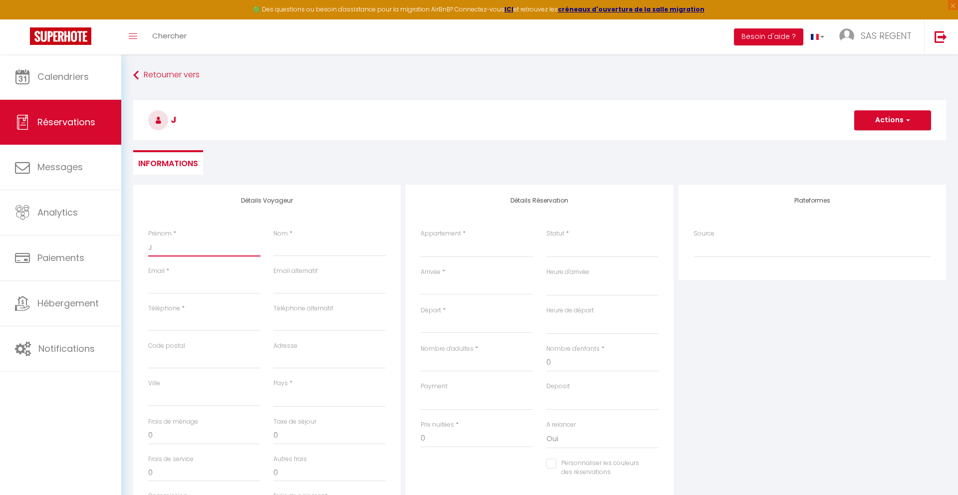
type input "Ju"
select select
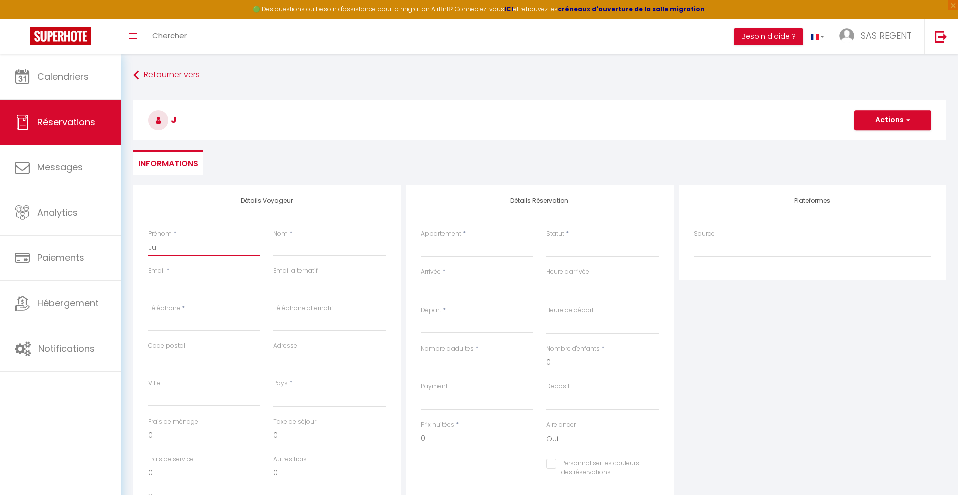
select select
checkbox input "false"
type input "[DATE]"
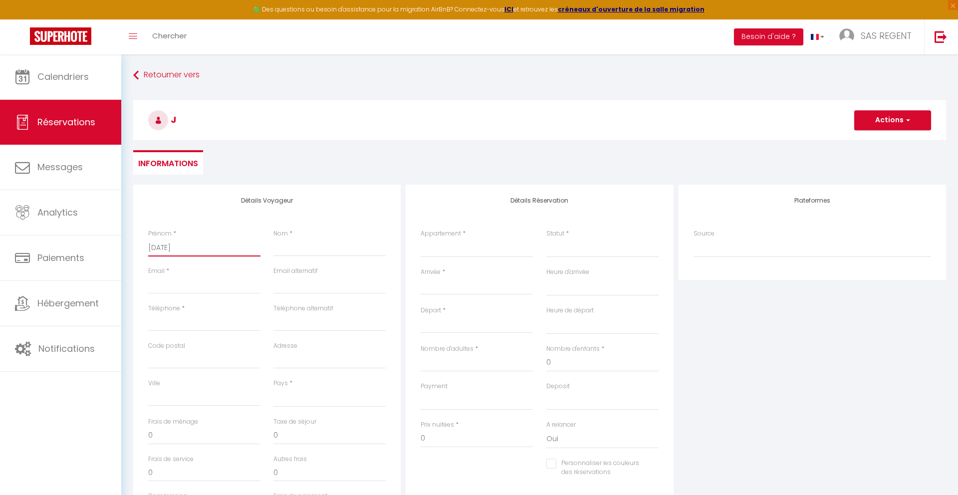
select select
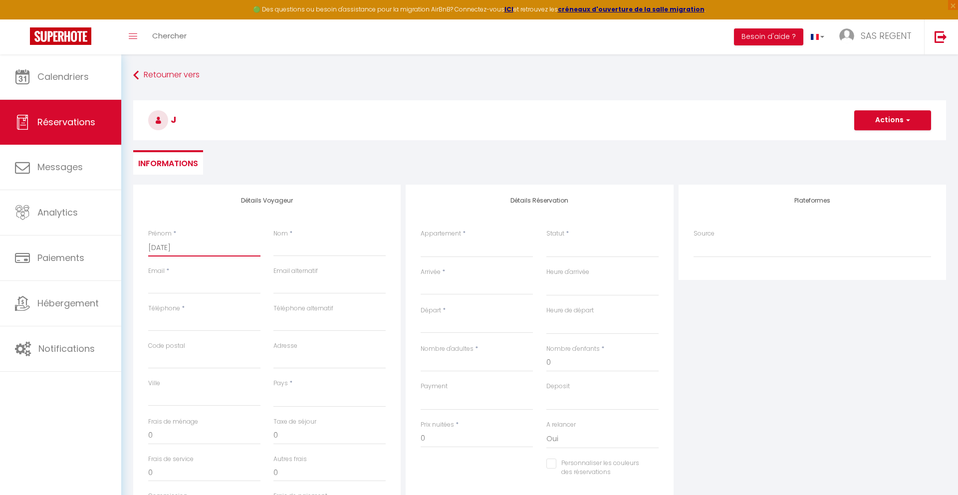
select select
checkbox input "false"
type input "Jule"
select select
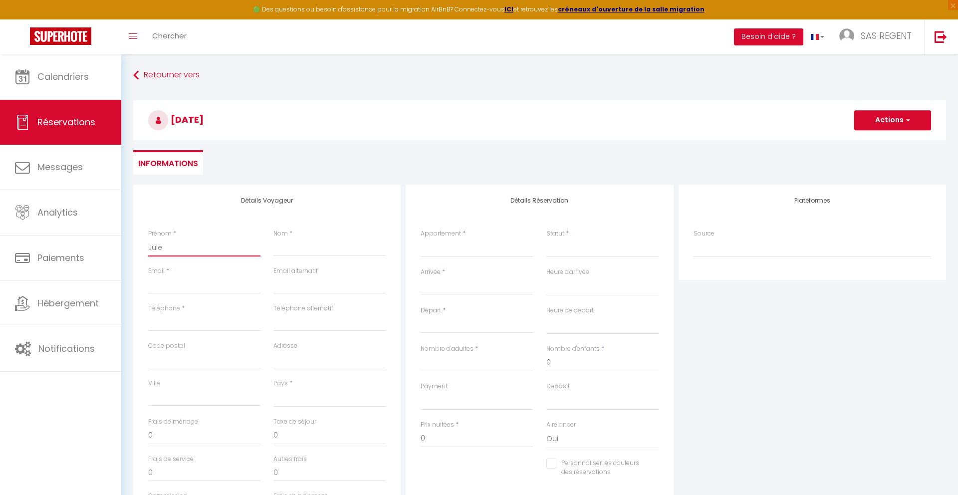
select select
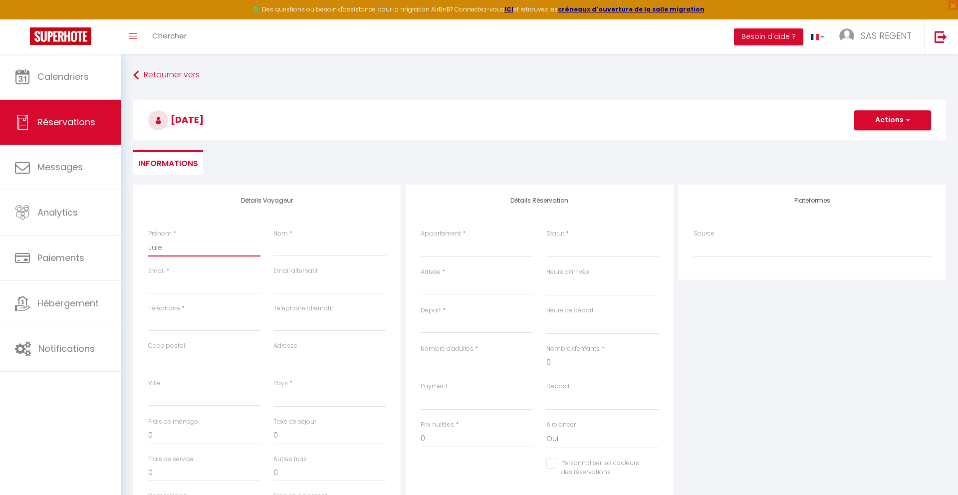
select select
checkbox input "false"
type input "[DATE]"
select select
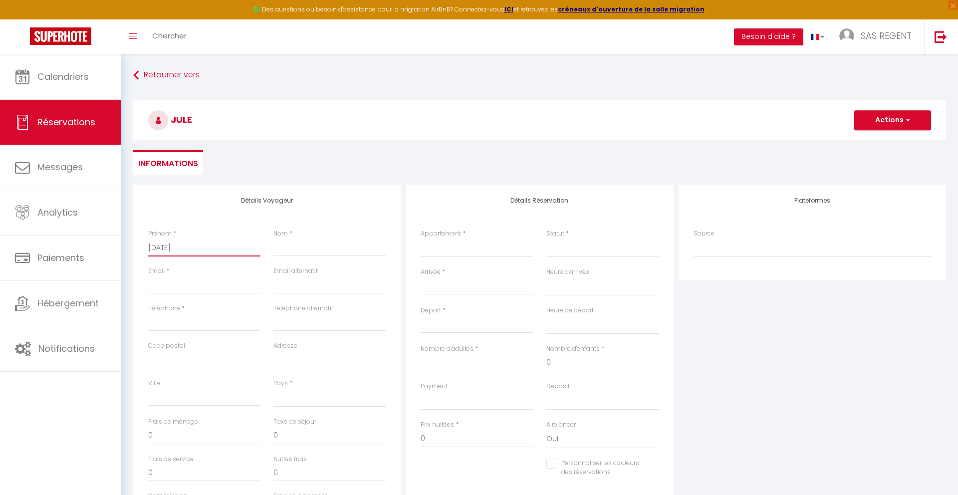
select select
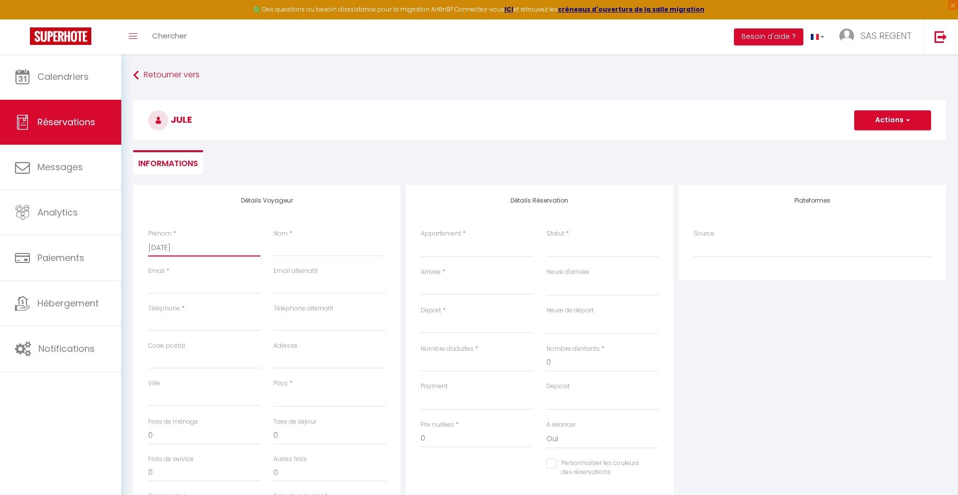
checkbox input "false"
type input "Juli"
select select
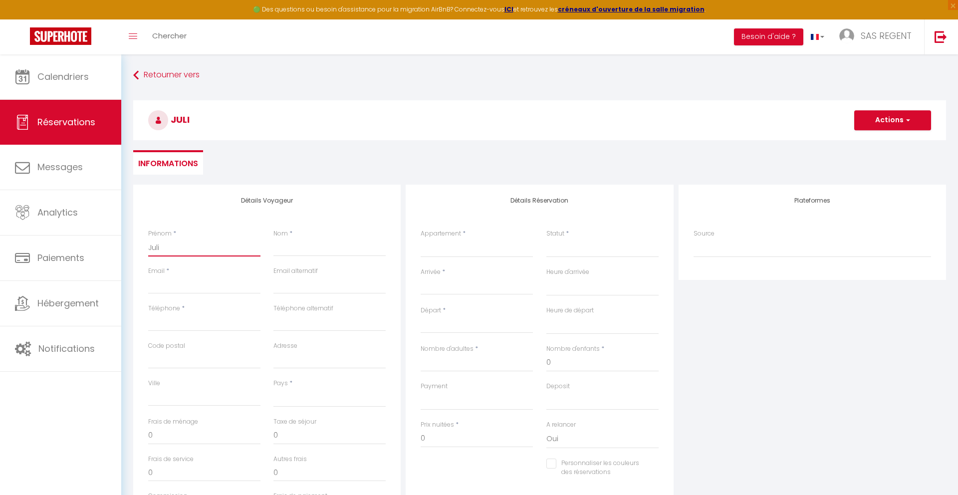
select select
checkbox input "false"
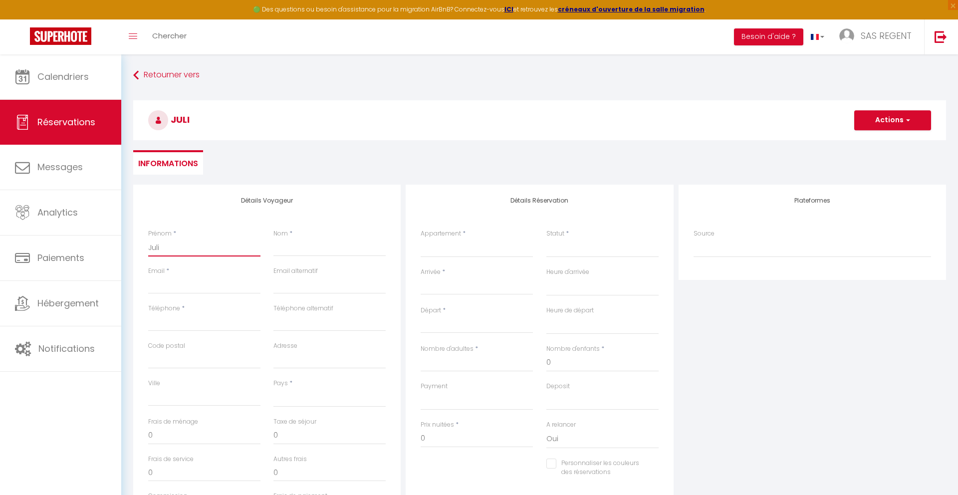
type input "[PERSON_NAME]"
select select
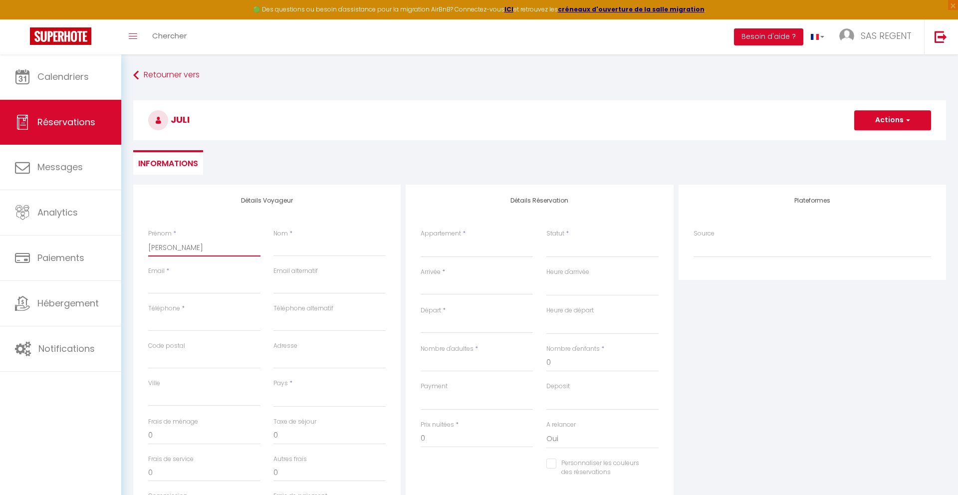
select select
checkbox input "false"
type input "[PERSON_NAME]"
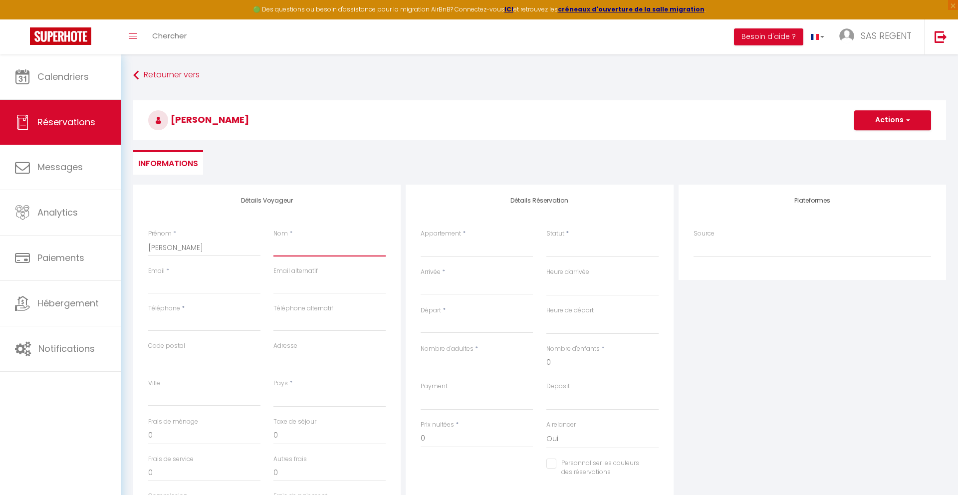
type input "J"
select select
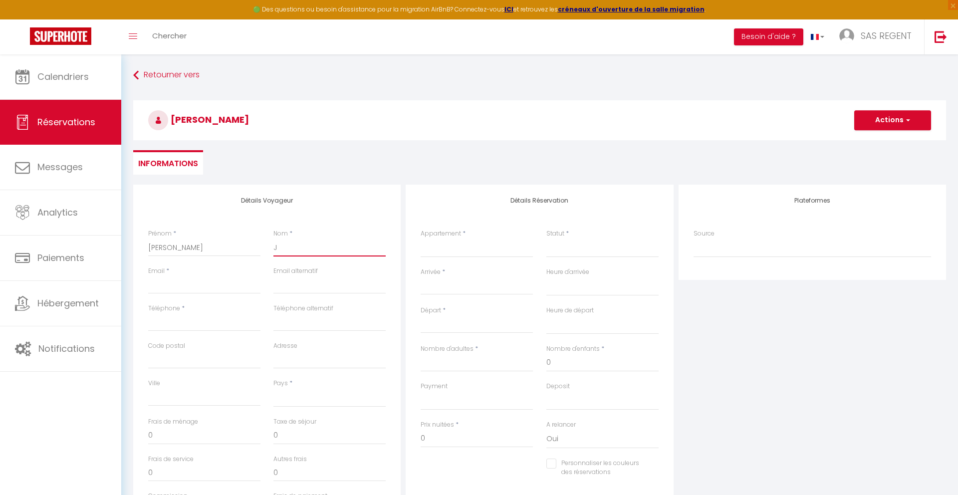
select select
checkbox input "false"
type input "[PERSON_NAME]"
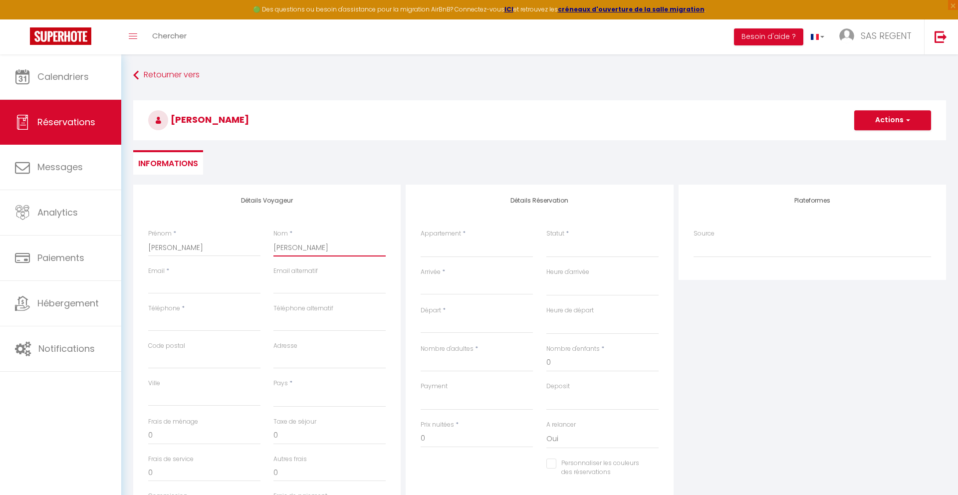
select select
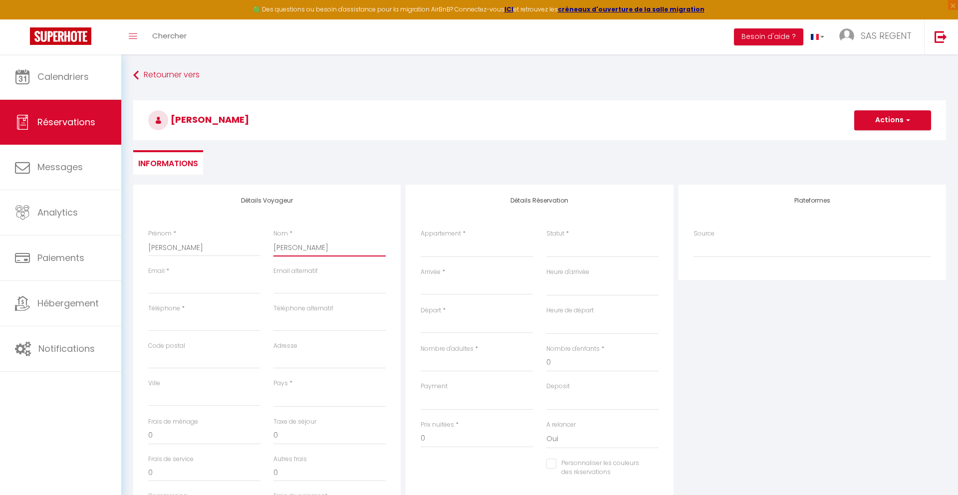
select select
checkbox input "false"
type input "J"
select select
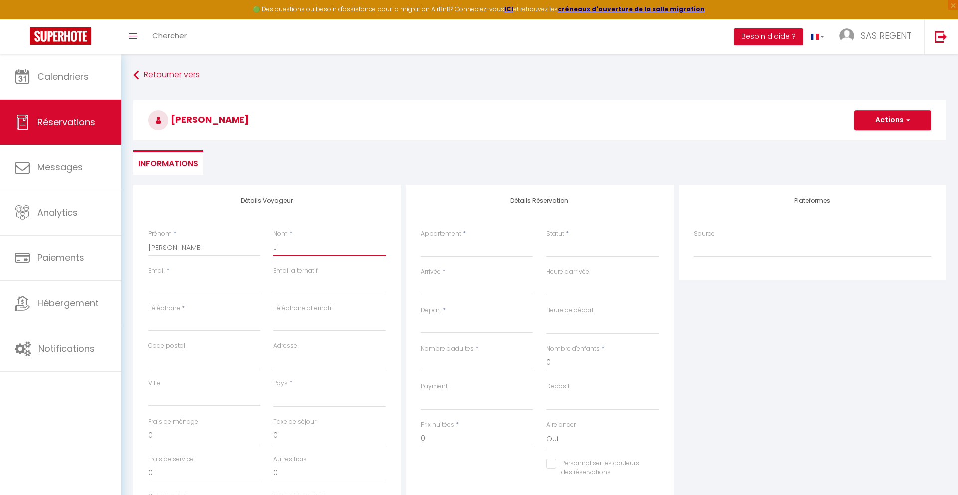
select select
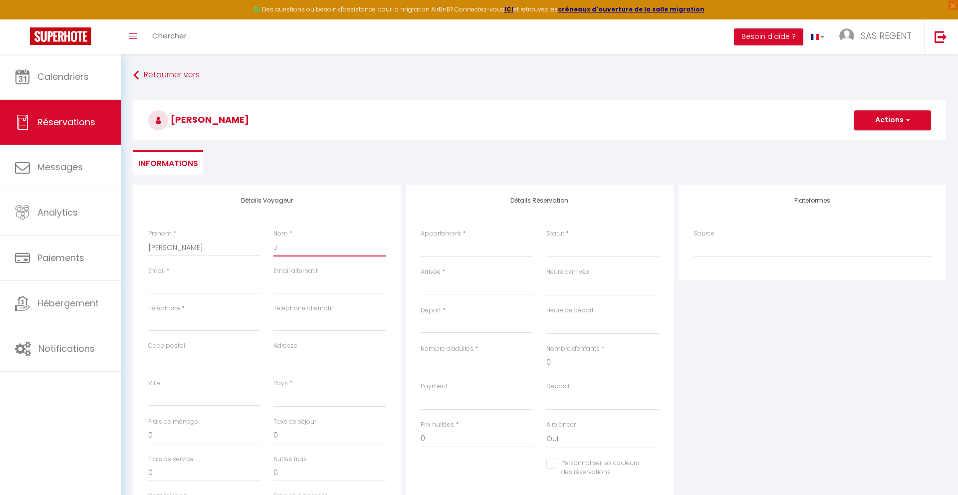
select select
checkbox input "false"
select select
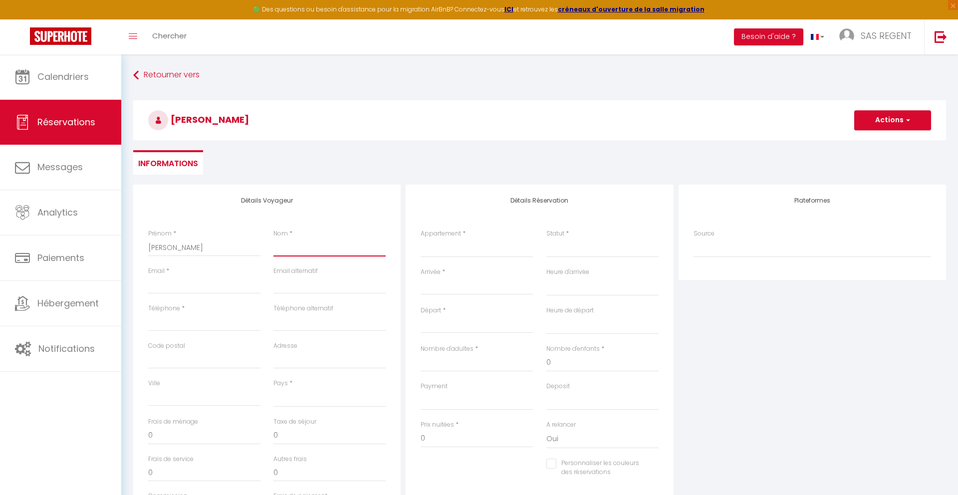
select select
checkbox input "false"
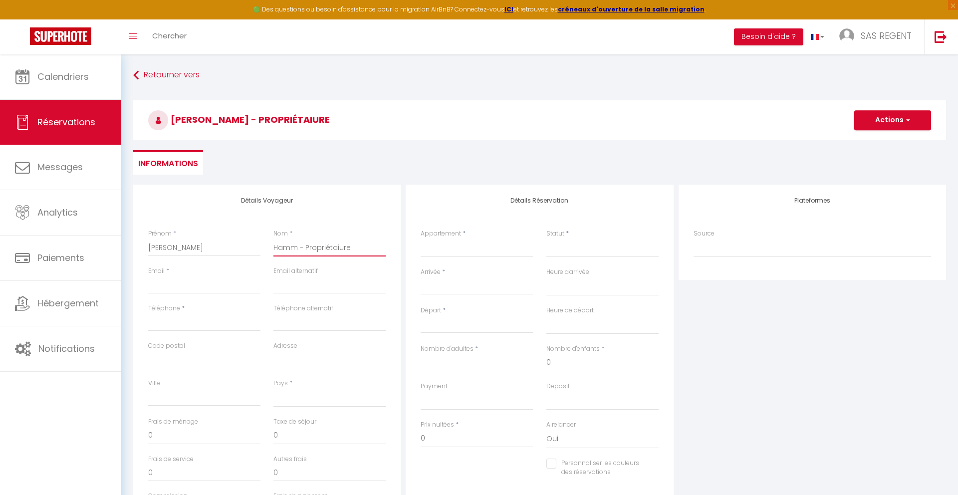
click at [342, 252] on input "Hamm - Propriétaiure" at bounding box center [330, 248] width 112 height 18
click at [179, 290] on input "Email client" at bounding box center [204, 285] width 112 height 18
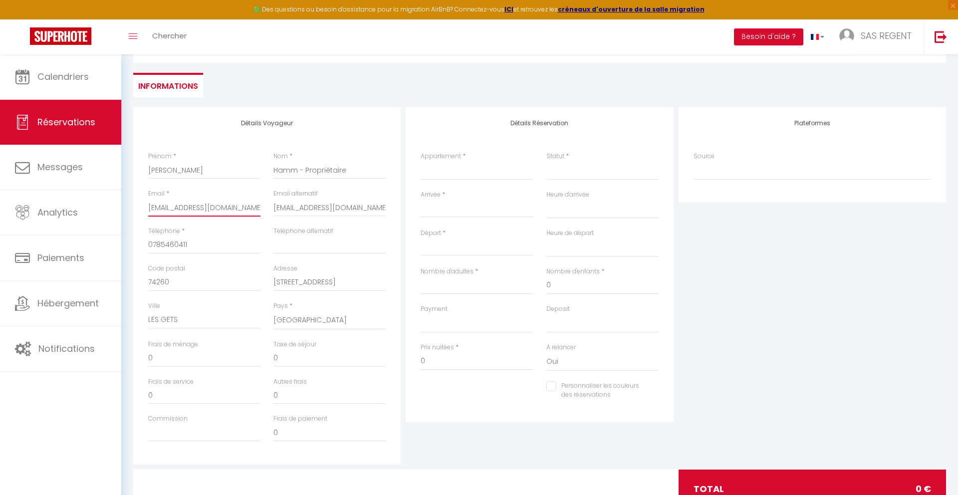
scroll to position [78, 0]
click at [450, 174] on select "NEW | CHALET ALENA | [GEOGRAPHIC_DATA] | Ski-In/Ski-Out | Chalet neuf 6 chambre…" at bounding box center [477, 170] width 112 height 19
click at [421, 161] on select "NEW | CHALET ALENA | [GEOGRAPHIC_DATA] | Ski-In/Ski-Out | Chalet neuf 6 chambre…" at bounding box center [477, 170] width 112 height 19
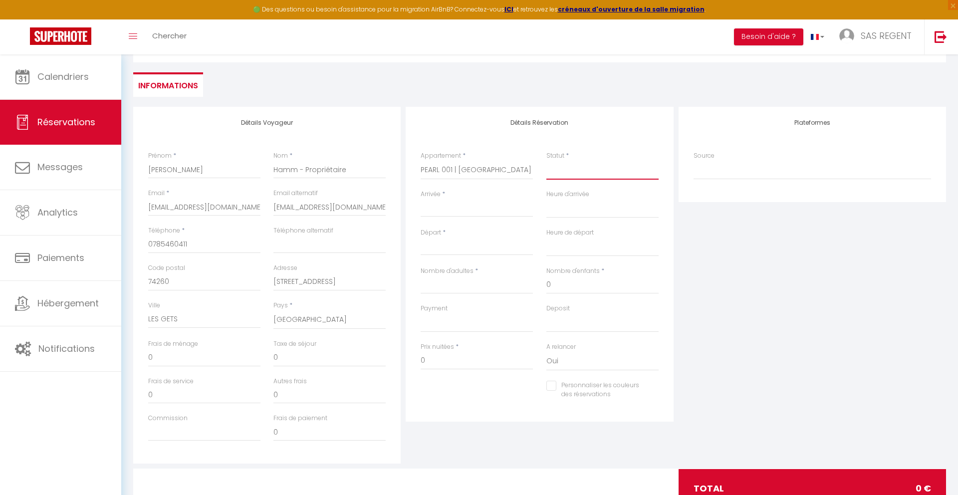
click at [580, 176] on select "Confirmé Non Confirmé [PERSON_NAME] par le voyageur No Show Request" at bounding box center [603, 170] width 112 height 19
click at [599, 179] on select "Confirmé Non Confirmé [PERSON_NAME] par le voyageur No Show Request" at bounding box center [603, 170] width 112 height 19
click at [611, 175] on select "Confirmé Non Confirmé [PERSON_NAME] par le voyageur No Show Request" at bounding box center [603, 170] width 112 height 19
click at [572, 172] on select "Confirmé Non Confirmé [PERSON_NAME] par le voyageur No Show Request" at bounding box center [603, 170] width 112 height 19
click at [562, 174] on select "Confirmé Non Confirmé [PERSON_NAME] par le voyageur No Show Request" at bounding box center [603, 170] width 112 height 19
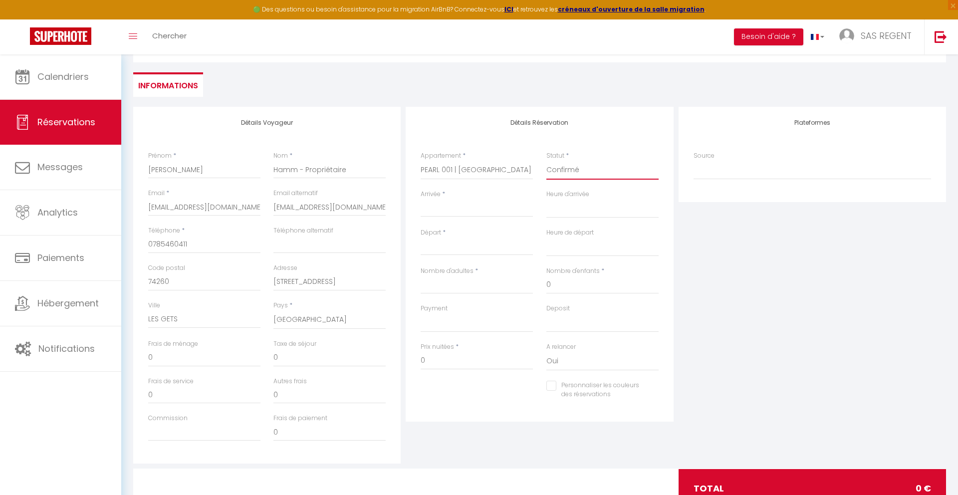
click at [547, 161] on select "Confirmé Non Confirmé [PERSON_NAME] par le voyageur No Show Request" at bounding box center [603, 170] width 112 height 19
click at [461, 209] on input "Arrivée" at bounding box center [477, 209] width 112 height 13
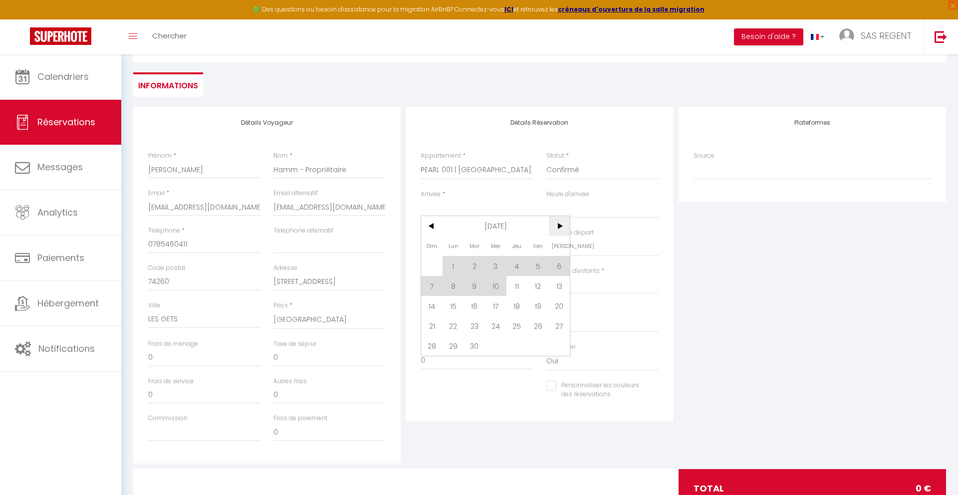
click at [560, 226] on span ">" at bounding box center [559, 226] width 21 height 20
click at [557, 224] on span ">" at bounding box center [559, 226] width 21 height 20
click at [563, 231] on span ">" at bounding box center [559, 226] width 21 height 20
click at [559, 228] on span ">" at bounding box center [559, 226] width 21 height 20
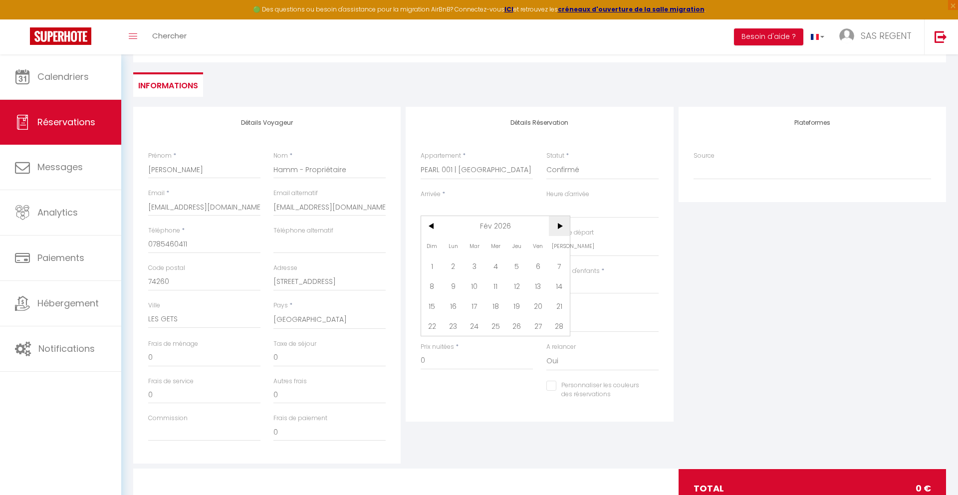
click at [559, 228] on span ">" at bounding box center [559, 226] width 21 height 20
drag, startPoint x: 559, startPoint y: 228, endPoint x: 559, endPoint y: 282, distance: 54.4
click at [559, 282] on span "14" at bounding box center [559, 286] width 21 height 20
click at [432, 225] on div "Arrivée * < [DATE] > Dim Lun Mar Mer Jeu Ven Sam 1 2 3 4 5 6 7 8 9 10 11 12 13 …" at bounding box center [476, 209] width 125 height 38
click at [493, 207] on input "[DATE]" at bounding box center [477, 209] width 112 height 13
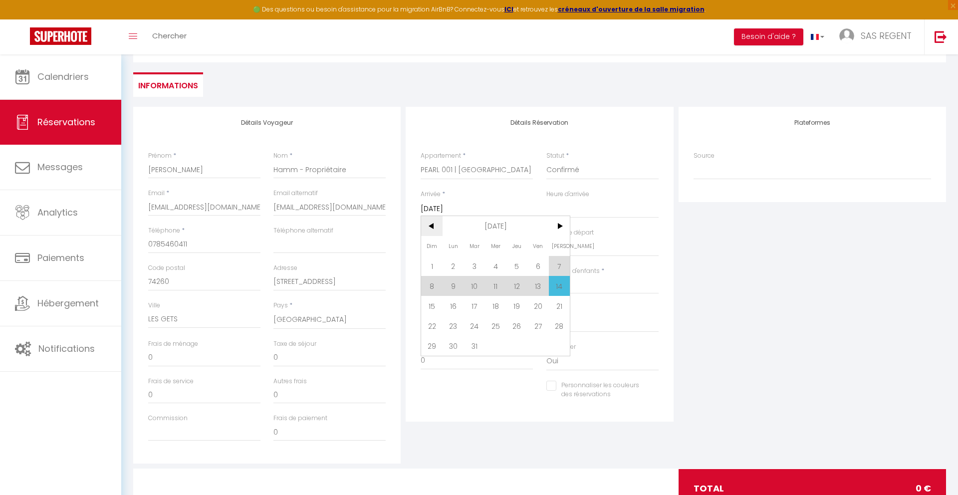
click at [428, 221] on span "<" at bounding box center [431, 226] width 21 height 20
click at [558, 285] on span "14" at bounding box center [559, 286] width 21 height 20
click at [488, 247] on input "Dim 15 Mars 2026" at bounding box center [477, 247] width 112 height 13
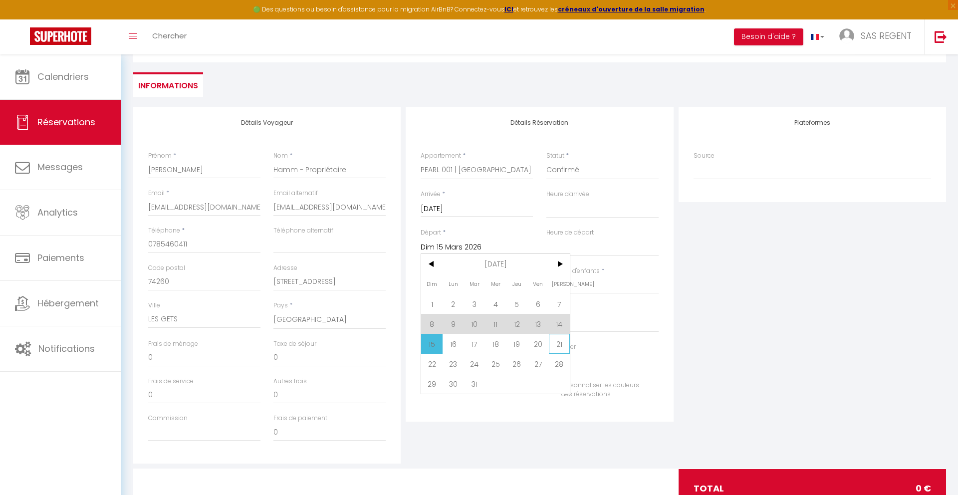
click at [559, 340] on span "21" at bounding box center [559, 344] width 21 height 20
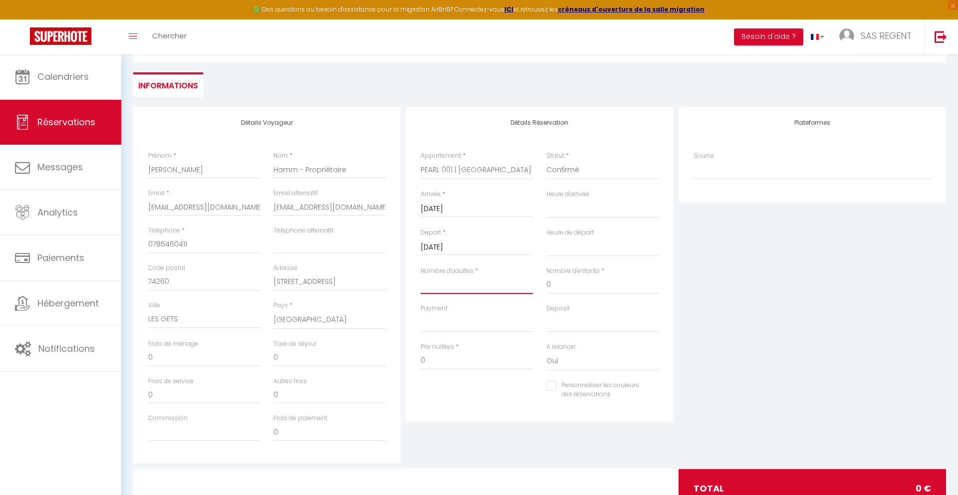
click at [502, 284] on input "Nombre d'adultes" at bounding box center [477, 285] width 112 height 18
click at [465, 287] on input "Nombre d'adultes" at bounding box center [477, 285] width 112 height 18
click at [481, 283] on input "1" at bounding box center [477, 285] width 112 height 18
click at [551, 389] on input "Personnaliser les couleurs des réservations" at bounding box center [597, 386] width 100 height 10
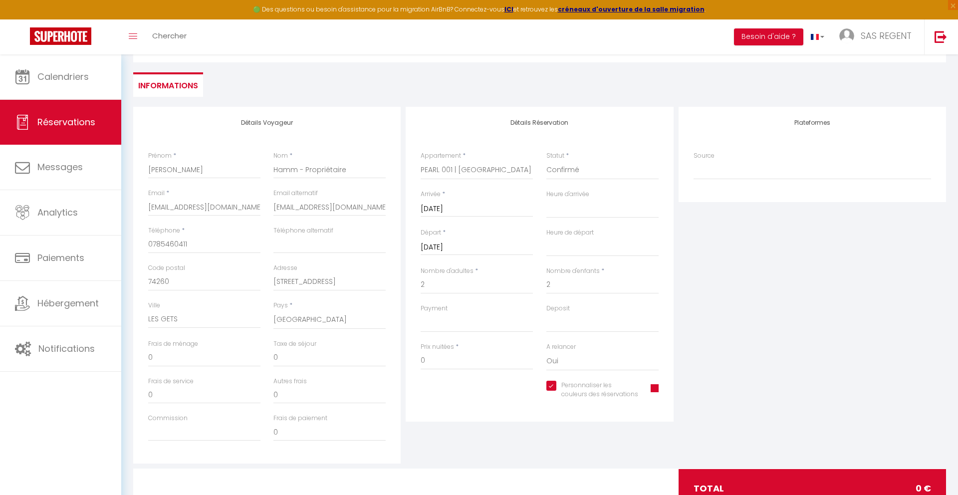
click at [654, 389] on span at bounding box center [655, 388] width 8 height 8
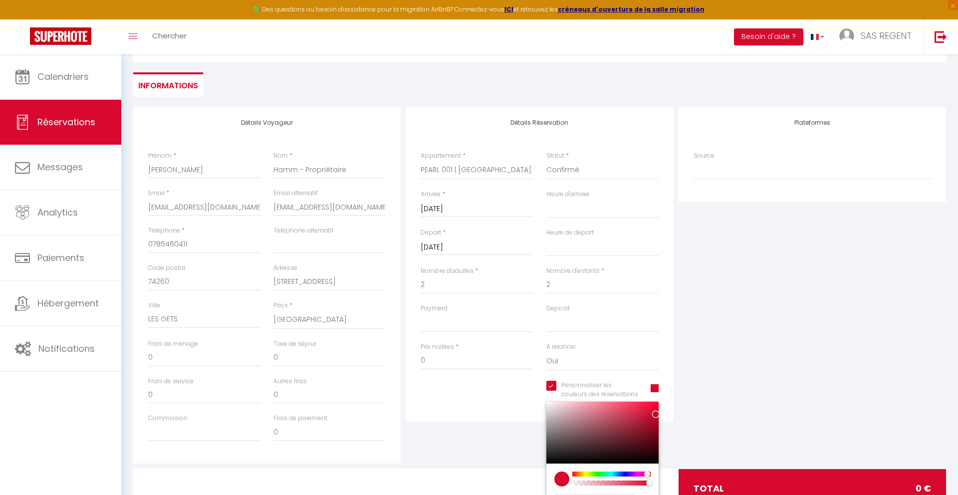
click at [600, 474] on div at bounding box center [612, 474] width 76 height 5
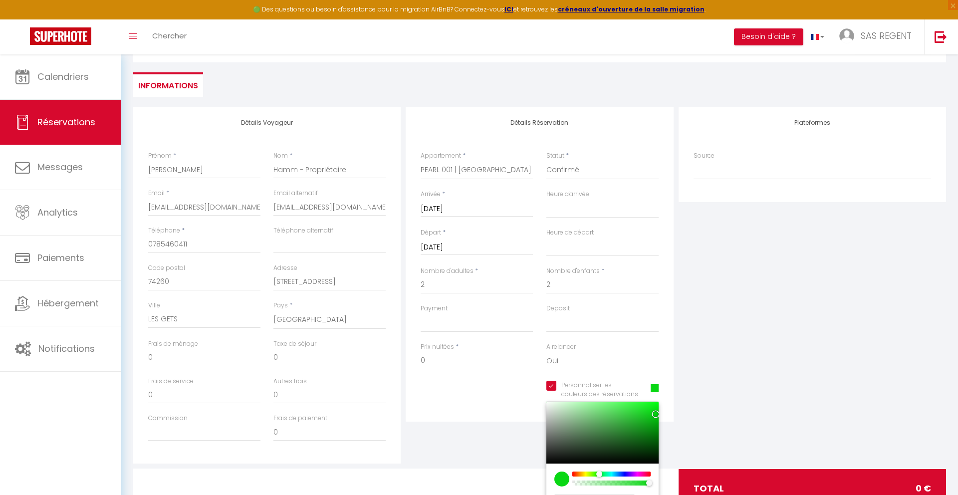
click at [771, 379] on div "Plateformes Source Direct [DOMAIN_NAME] [DOMAIN_NAME] Chalet montagne Expedia G…" at bounding box center [812, 285] width 273 height 357
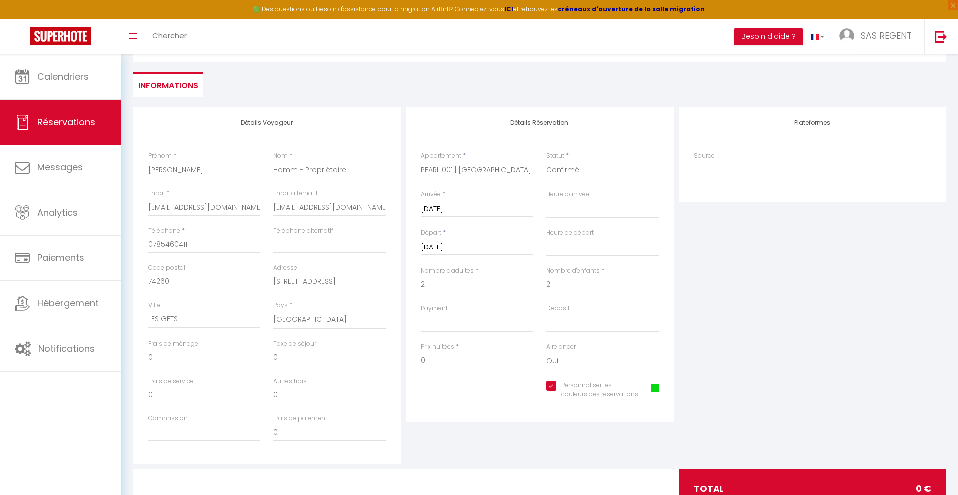
scroll to position [0, 0]
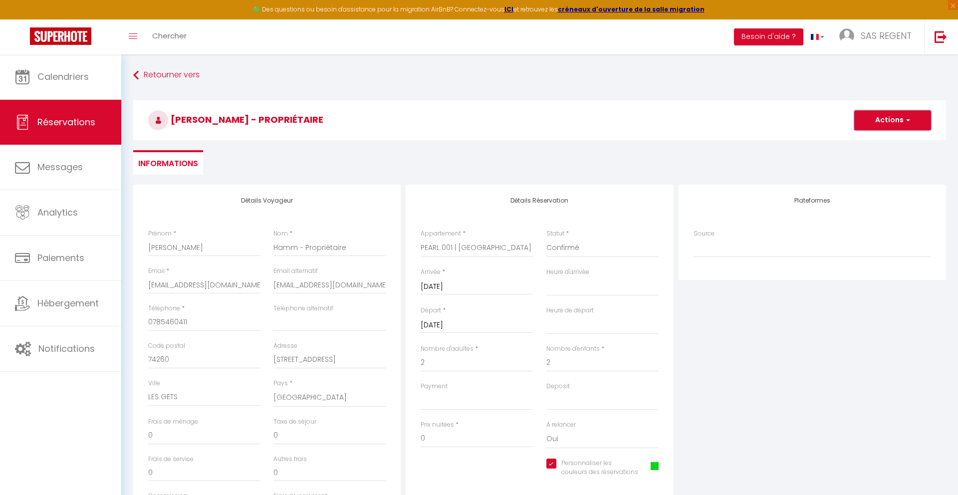
click at [896, 120] on button "Actions" at bounding box center [893, 120] width 77 height 20
click at [876, 142] on link "Enregistrer" at bounding box center [883, 142] width 79 height 13
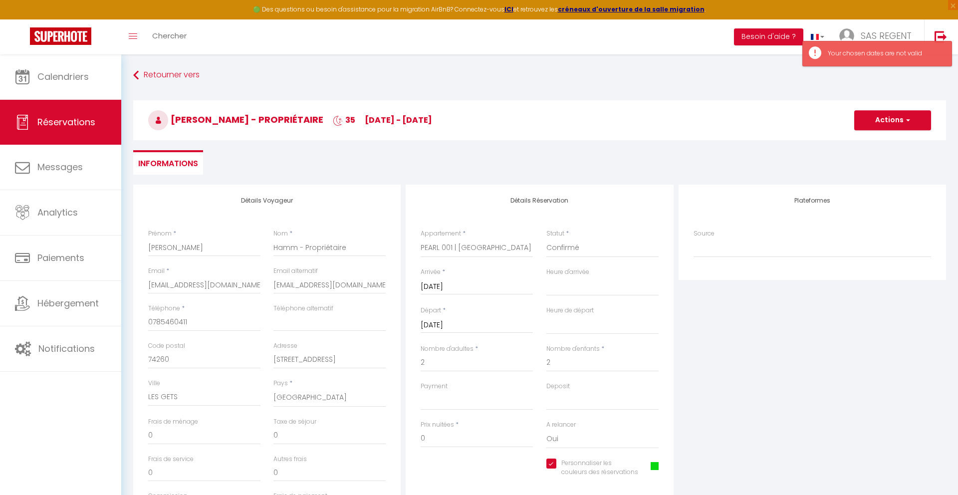
click at [481, 323] on input "[DATE]" at bounding box center [477, 325] width 112 height 13
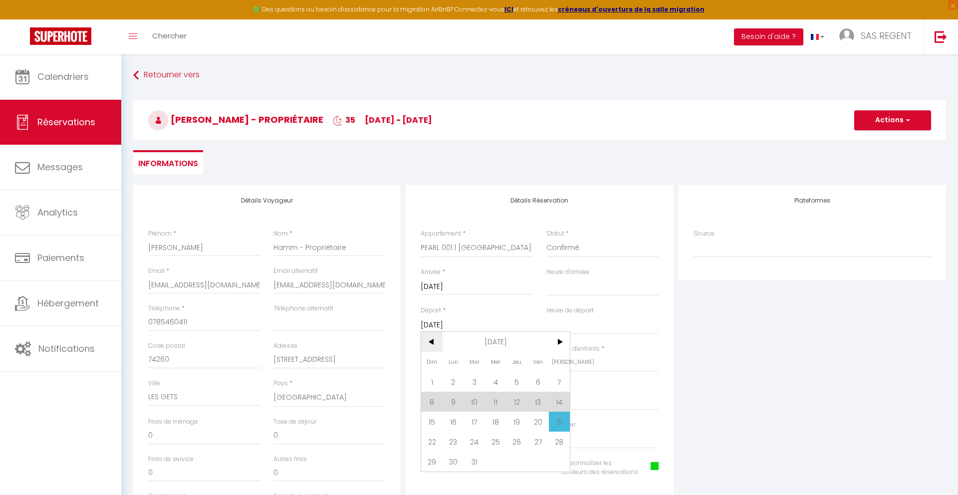
click at [436, 342] on span "<" at bounding box center [431, 342] width 21 height 20
click at [561, 407] on span "14" at bounding box center [559, 402] width 21 height 20
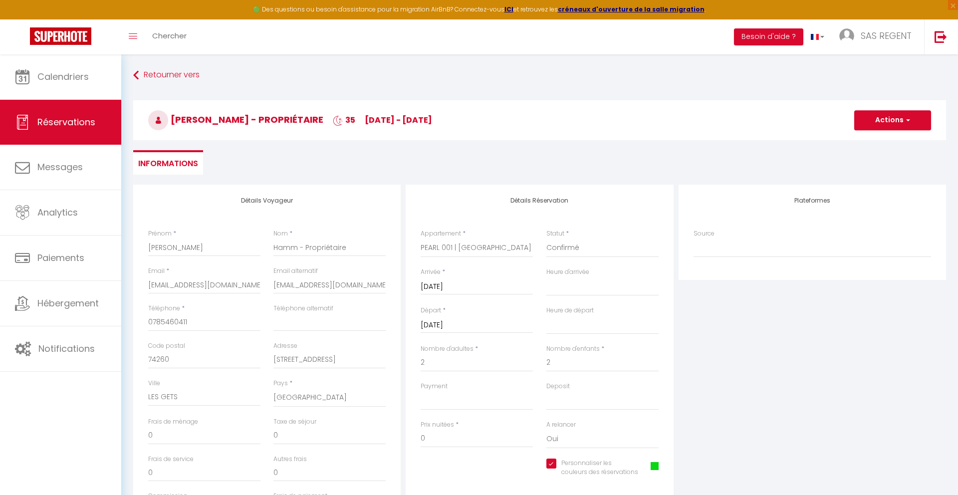
click at [480, 327] on input "[DATE]" at bounding box center [477, 325] width 112 height 13
click at [556, 417] on span "21" at bounding box center [559, 422] width 21 height 20
click at [484, 367] on input "2" at bounding box center [477, 363] width 112 height 18
click at [457, 446] on input "3204.6" at bounding box center [477, 439] width 112 height 18
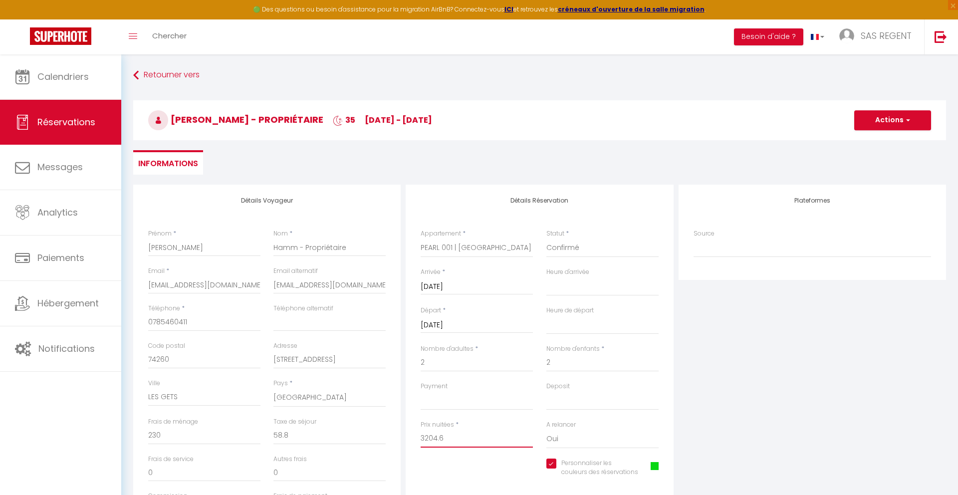
click at [457, 446] on input "3204.6" at bounding box center [477, 439] width 112 height 18
click at [877, 118] on button "Actions" at bounding box center [893, 120] width 77 height 20
click at [871, 142] on link "Enregistrer" at bounding box center [883, 142] width 79 height 13
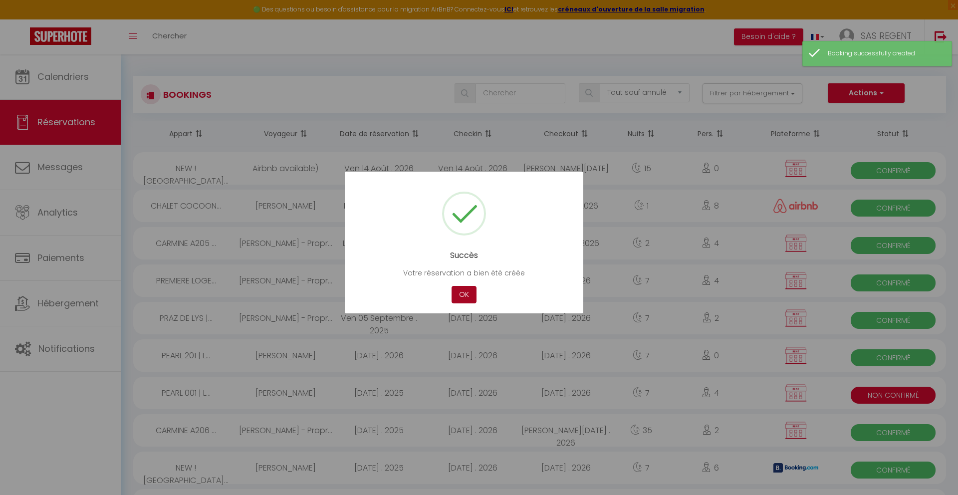
click at [465, 295] on button "OK" at bounding box center [464, 294] width 25 height 17
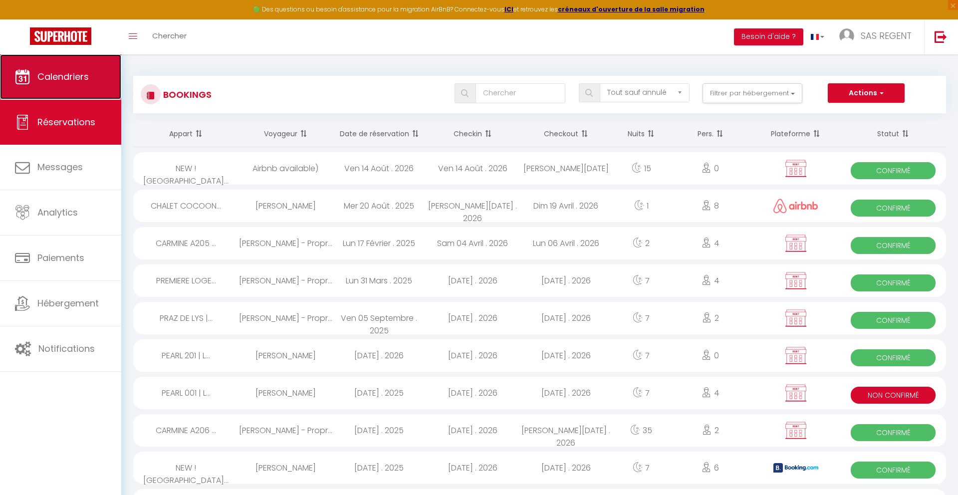
click at [56, 84] on link "Calendriers" at bounding box center [60, 76] width 121 height 45
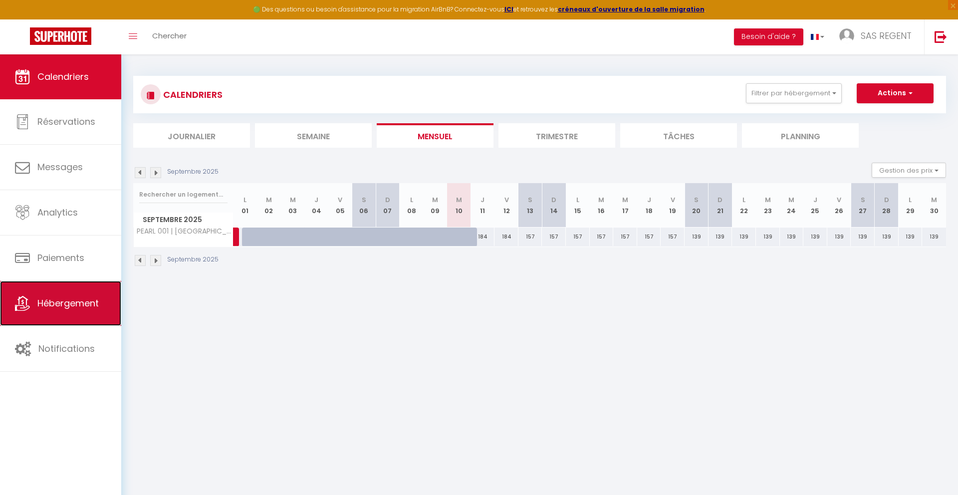
click at [74, 304] on span "Hébergement" at bounding box center [67, 303] width 61 height 12
